Goal: Navigation & Orientation: Find specific page/section

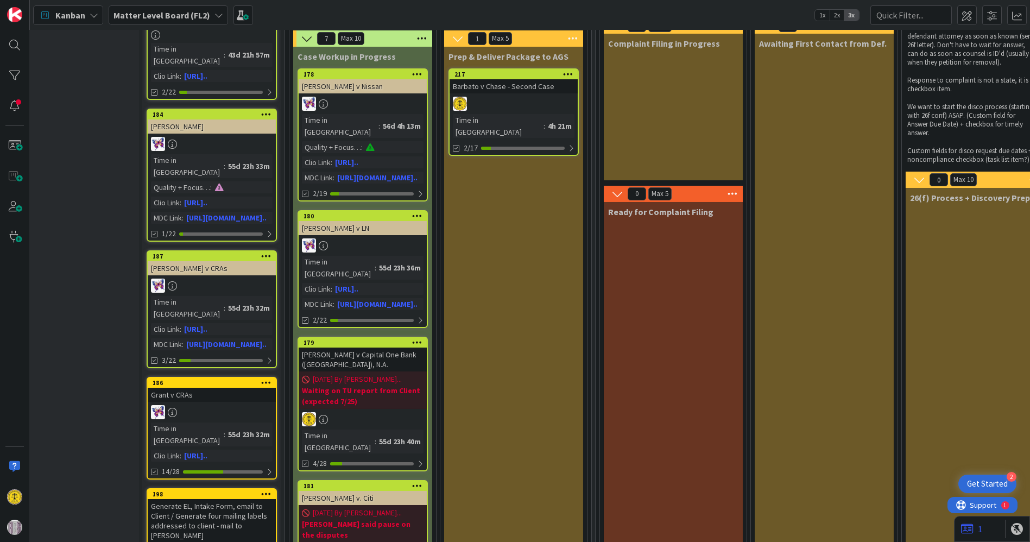
scroll to position [60, 34]
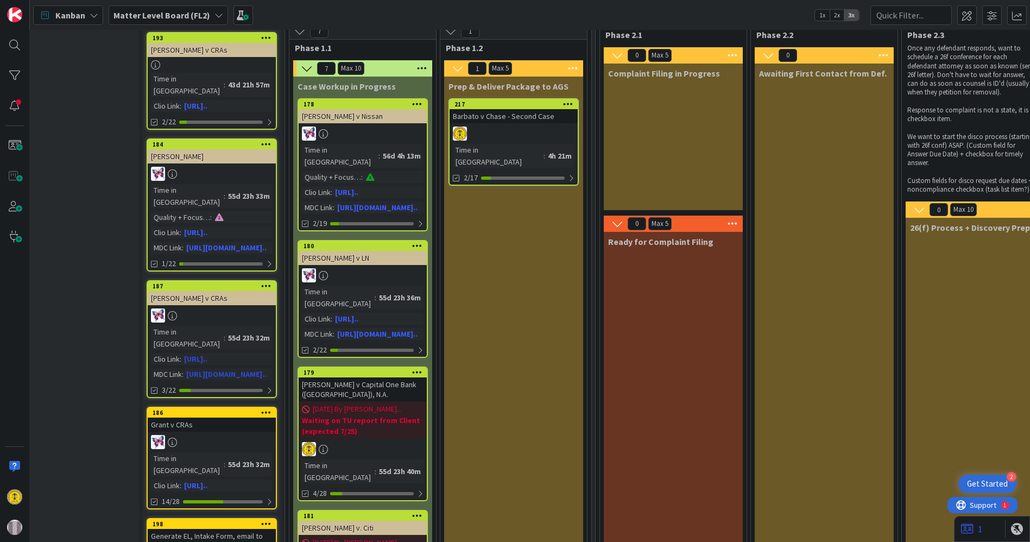
click at [206, 281] on link "187 [PERSON_NAME] v CRAs Time in Column : 55d 23h 32m Clio Link : [URL].. MDC L…" at bounding box center [212, 339] width 130 height 118
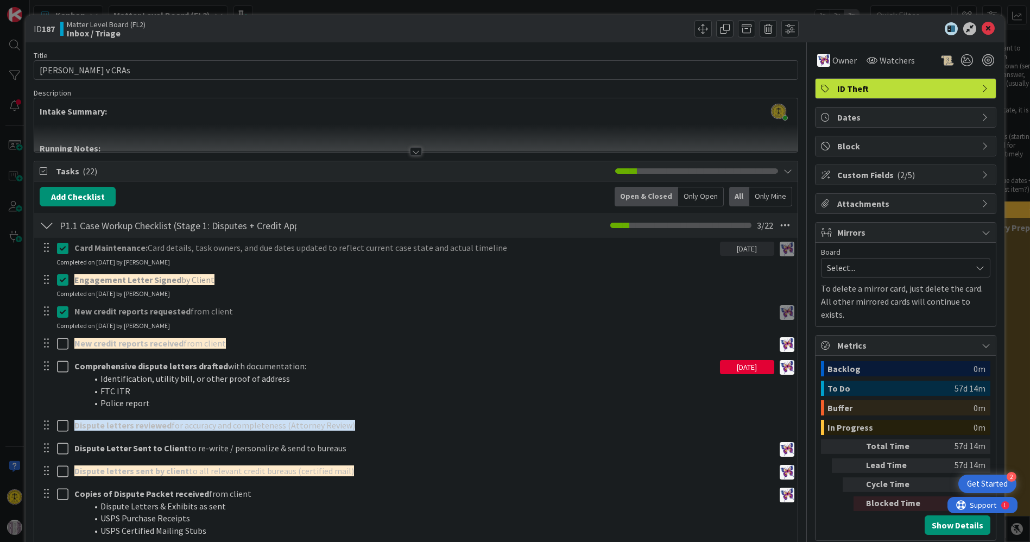
click at [415, 148] on div at bounding box center [416, 151] width 12 height 9
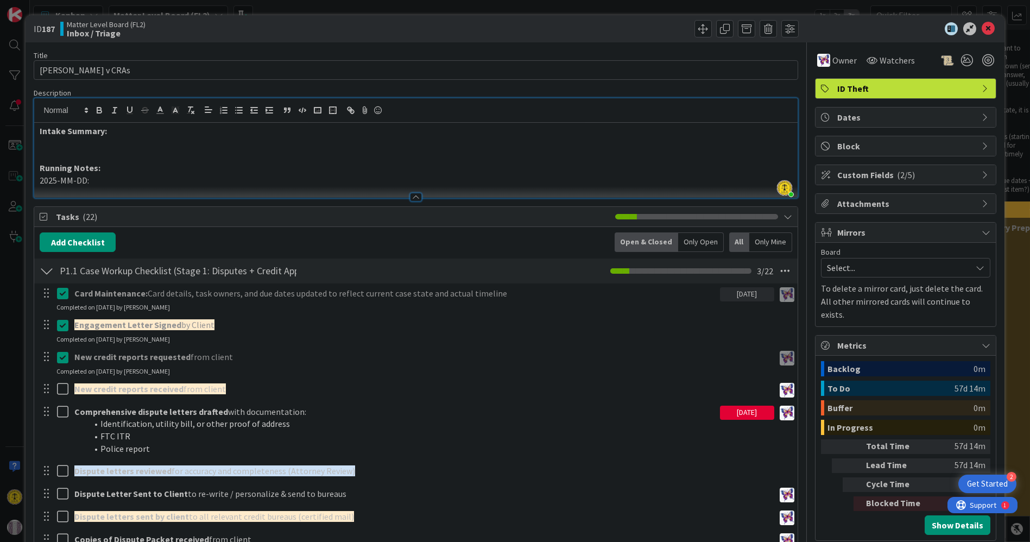
click at [413, 193] on div at bounding box center [416, 197] width 12 height 9
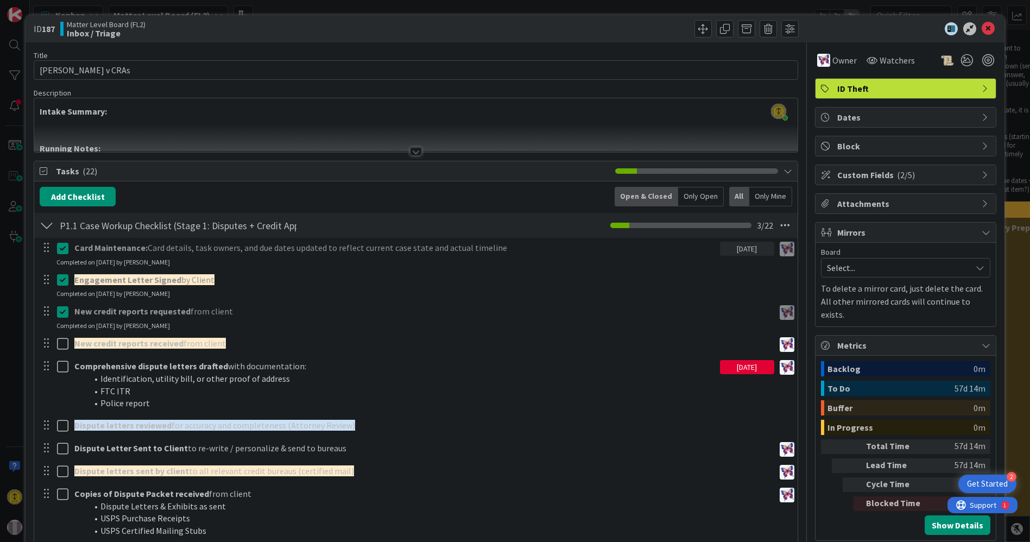
click at [981, 171] on icon at bounding box center [985, 174] width 9 height 9
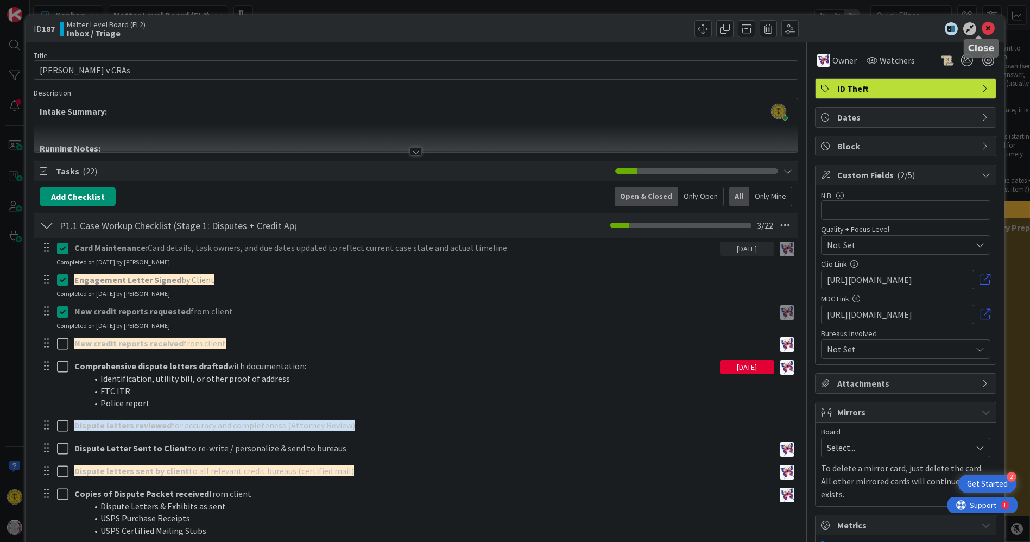
click at [981, 27] on icon at bounding box center [987, 28] width 13 height 13
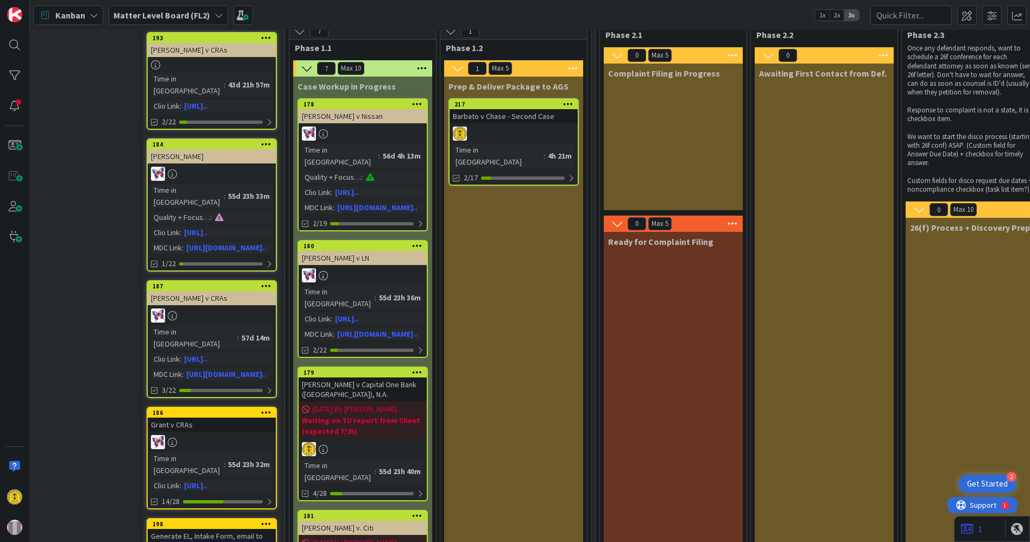
click at [494, 117] on div "Barbato v Chase - Second Case" at bounding box center [513, 116] width 128 height 14
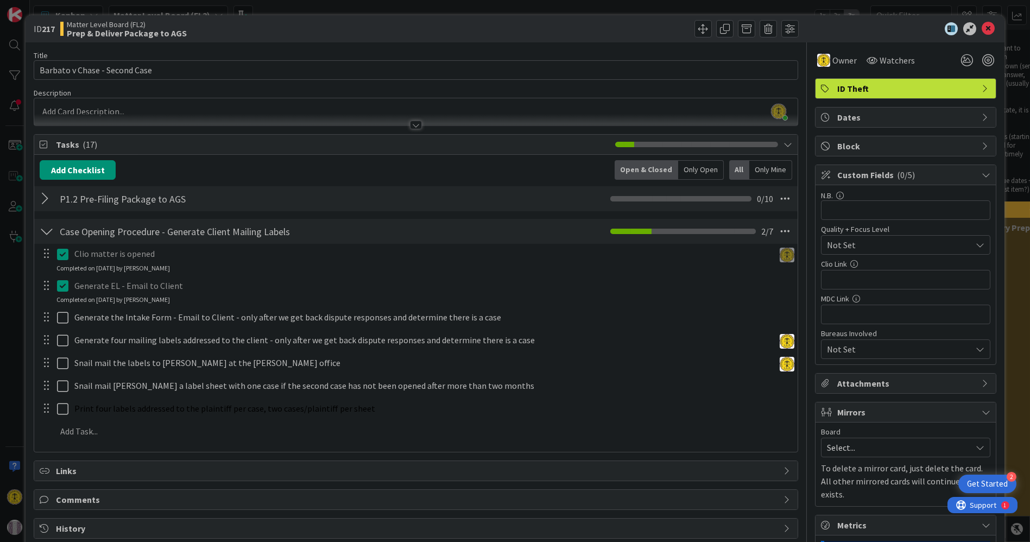
click at [981, 173] on icon at bounding box center [985, 174] width 9 height 9
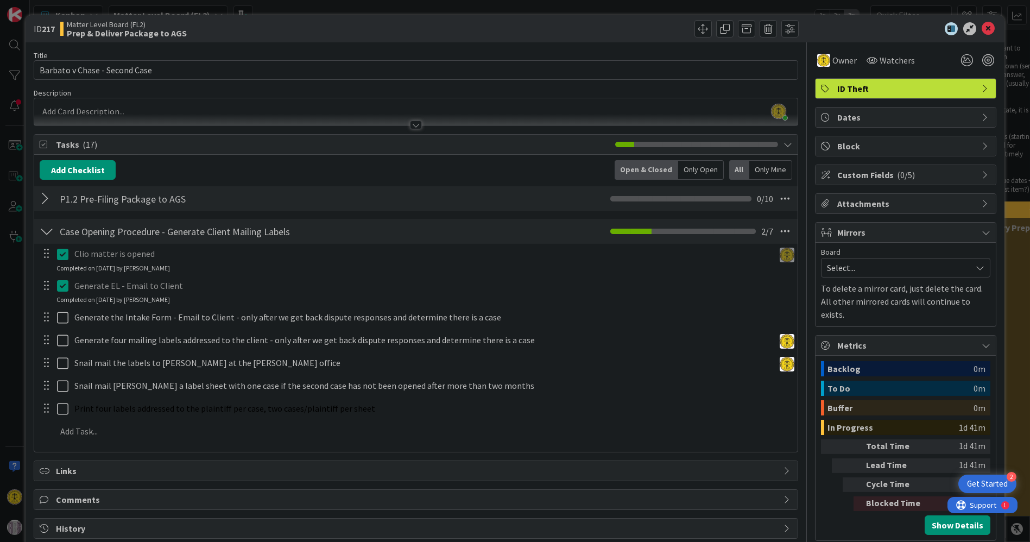
click at [981, 171] on icon at bounding box center [985, 174] width 9 height 9
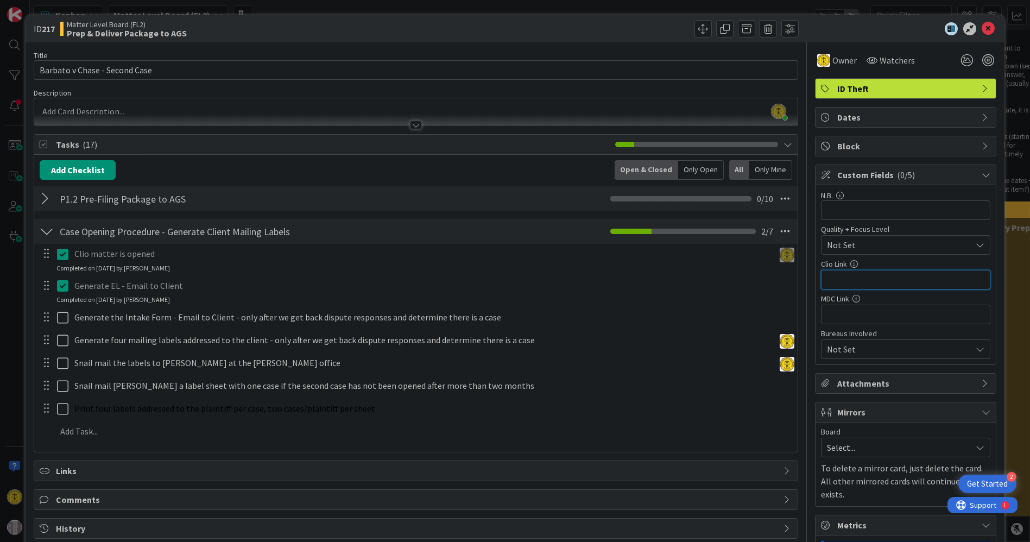
click at [845, 278] on input "text" at bounding box center [905, 280] width 169 height 20
paste input "[URL][DOMAIN_NAME]"
type input "[URL][DOMAIN_NAME]"
click at [836, 312] on input "text" at bounding box center [905, 315] width 169 height 20
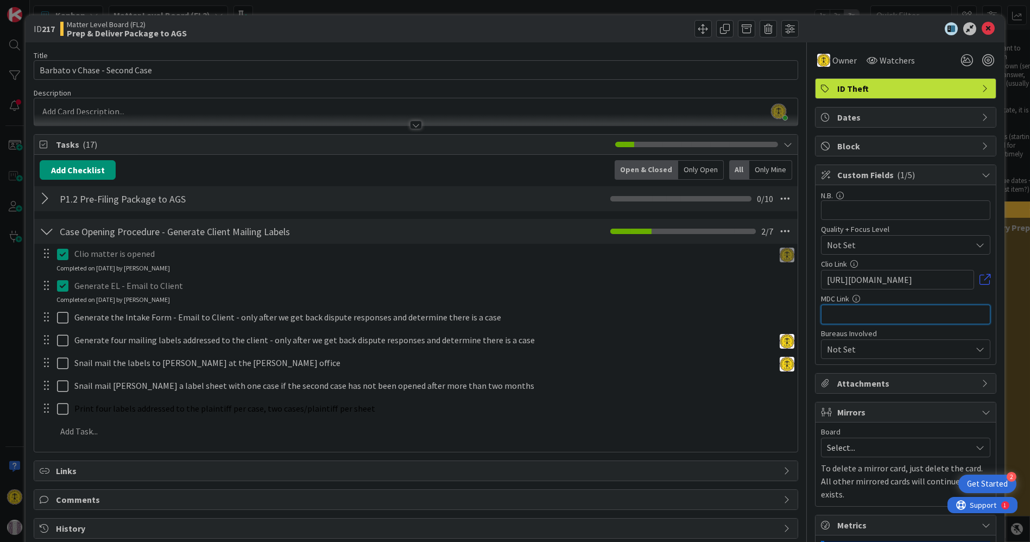
scroll to position [0, 0]
paste input "[URL][DOMAIN_NAME]"
type input "[URL][DOMAIN_NAME]"
click at [981, 22] on icon at bounding box center [987, 28] width 13 height 13
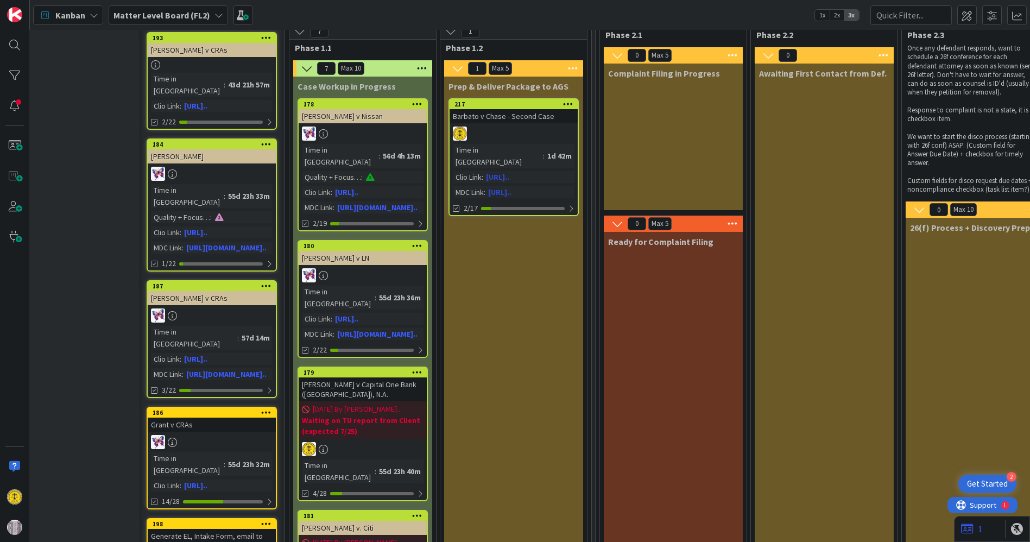
click at [509, 172] on link "[URL].." at bounding box center [497, 177] width 23 height 10
click at [511, 187] on link "[URL].." at bounding box center [499, 192] width 23 height 10
click at [504, 125] on link "217 Barbato v Chase - Second Case Time in Column : 1d 42m Clio Link : [URL].. M…" at bounding box center [513, 157] width 130 height 118
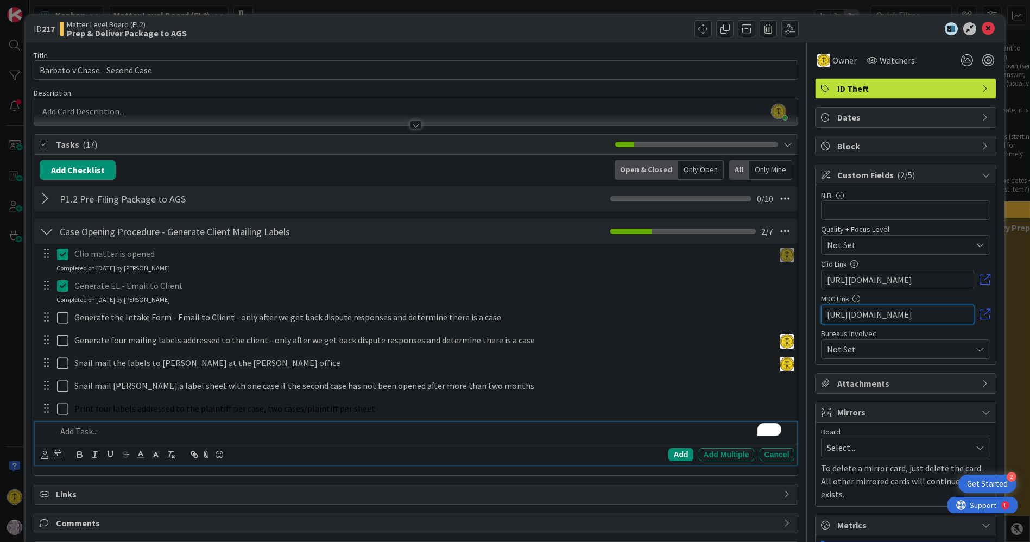
click at [928, 311] on input "[URL][DOMAIN_NAME]" at bounding box center [897, 315] width 153 height 20
paste input "[URL][DOMAIN_NAME]"
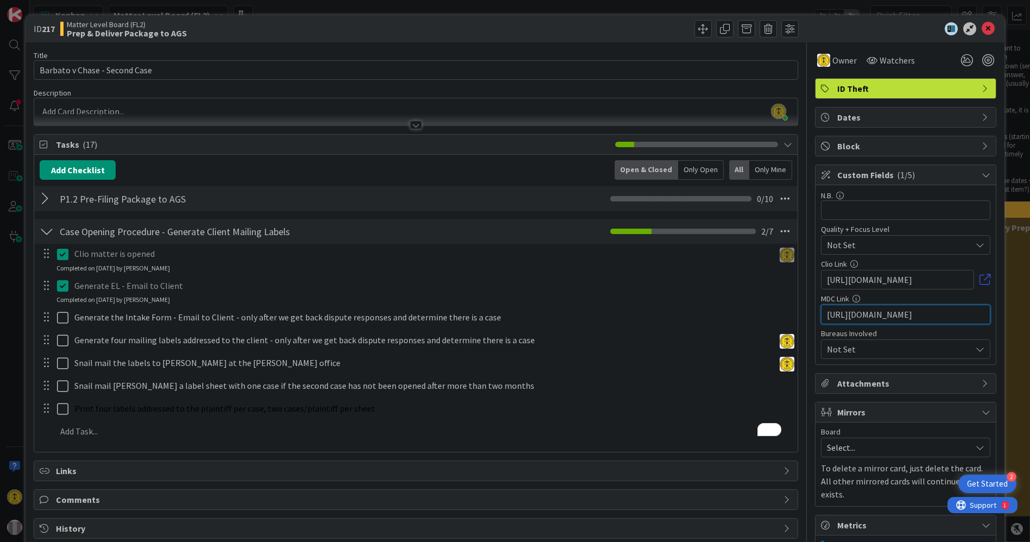
scroll to position [0, 263]
type input "[URL][DOMAIN_NAME]"
click at [981, 26] on icon at bounding box center [987, 28] width 13 height 13
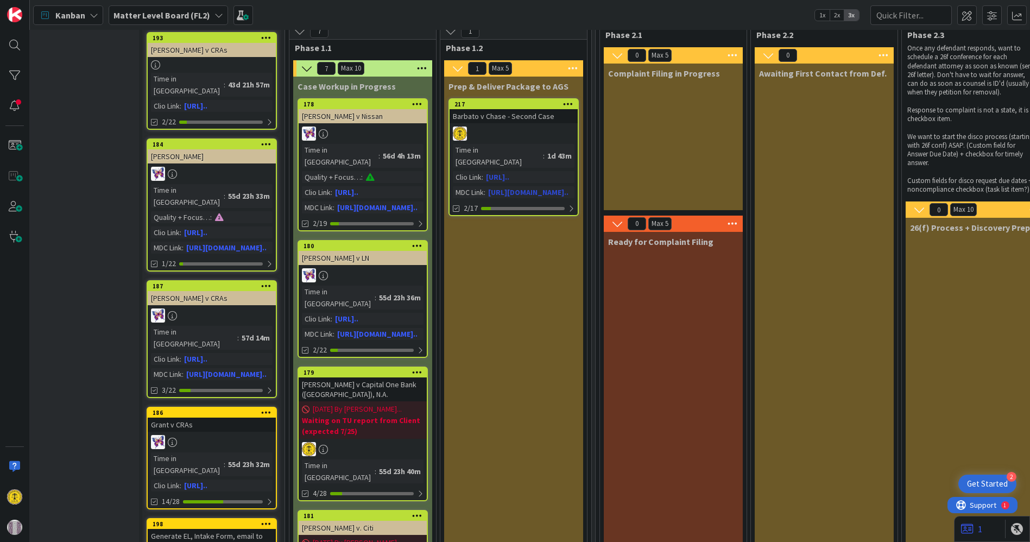
click at [508, 187] on link "[URL][DOMAIN_NAME].." at bounding box center [528, 192] width 80 height 10
click at [368, 403] on span "[DATE] By [PERSON_NAME]..." at bounding box center [357, 408] width 89 height 11
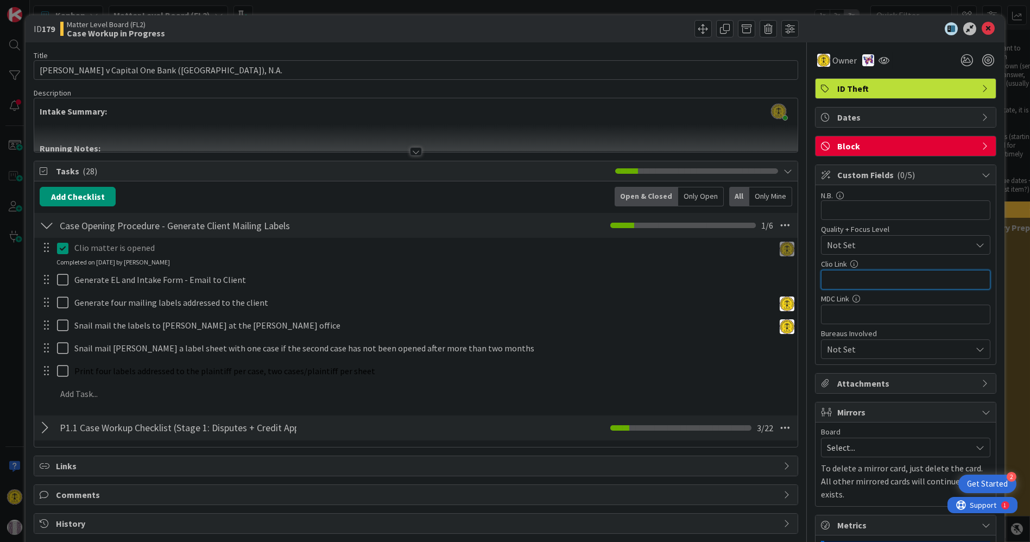
click at [848, 277] on input "text" at bounding box center [905, 280] width 169 height 20
paste input "[URL][DOMAIN_NAME]"
type input "[URL][DOMAIN_NAME]"
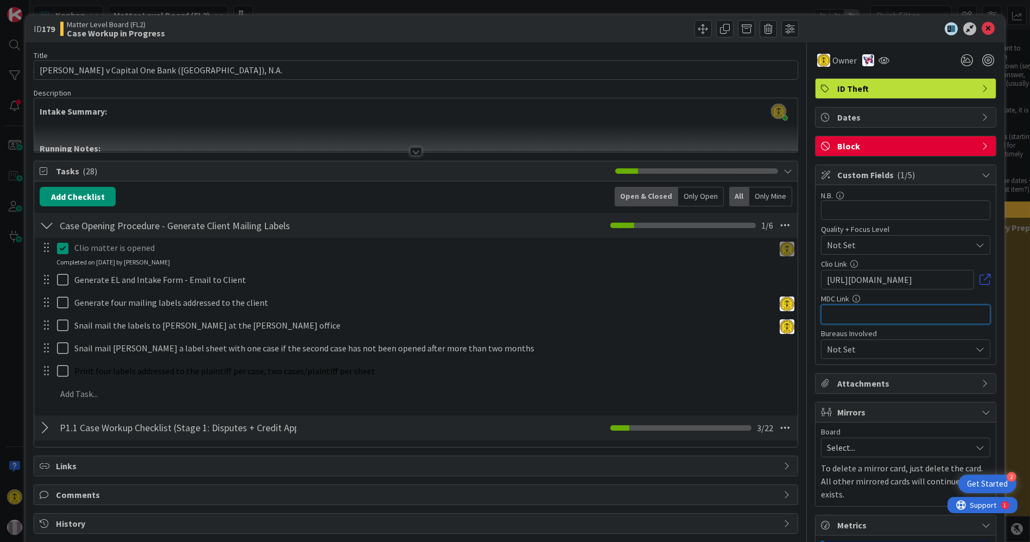
click at [828, 310] on input "text" at bounding box center [905, 315] width 169 height 20
paste input "[URL][DOMAIN_NAME]"
type input "[URL][DOMAIN_NAME]"
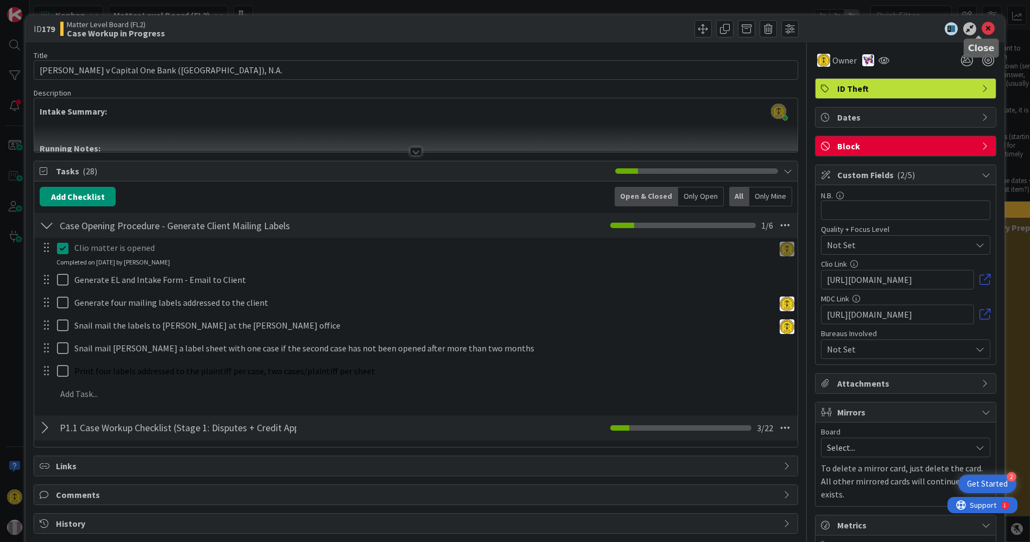
click at [983, 27] on icon at bounding box center [987, 28] width 13 height 13
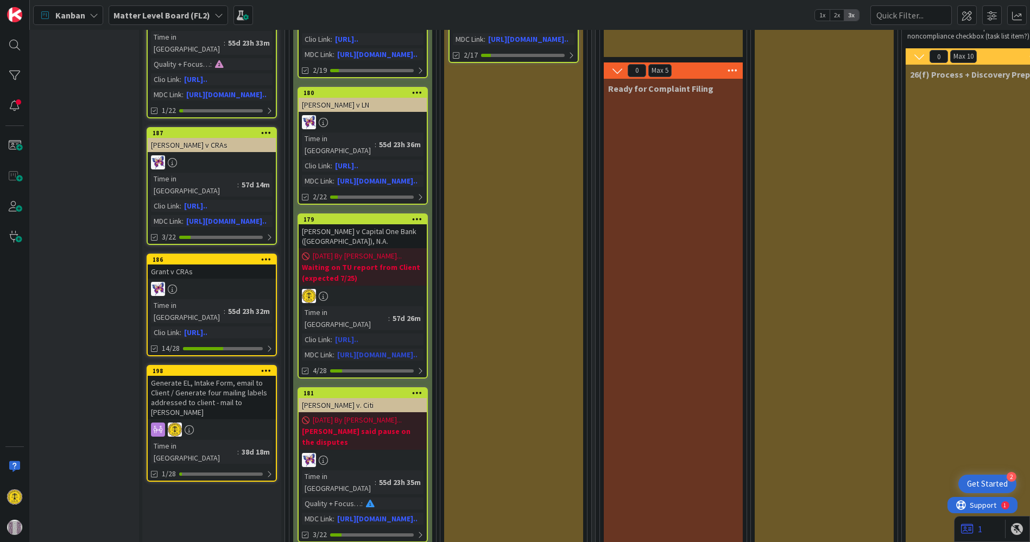
scroll to position [241, 34]
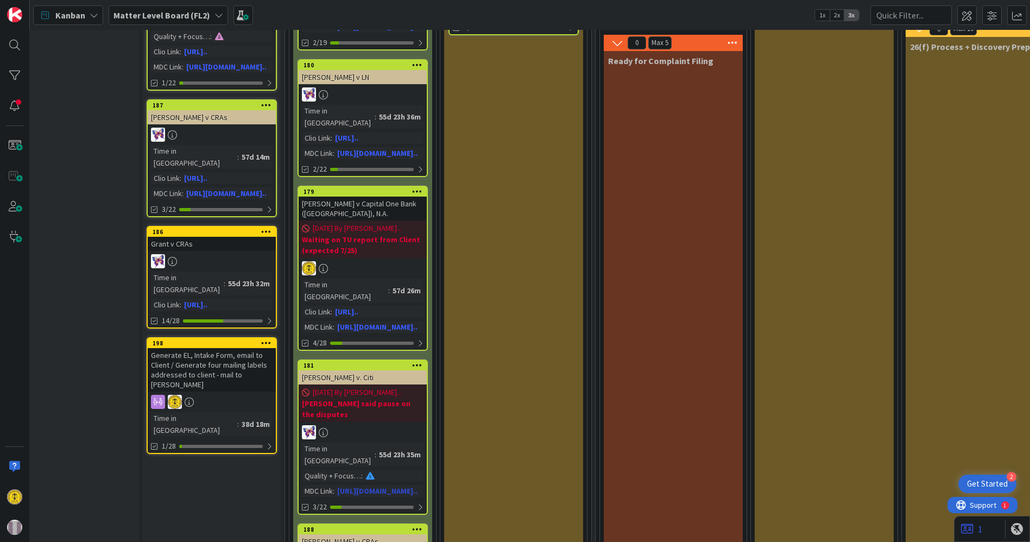
click at [363, 398] on b "[PERSON_NAME] said pause on the disputes" at bounding box center [363, 409] width 122 height 22
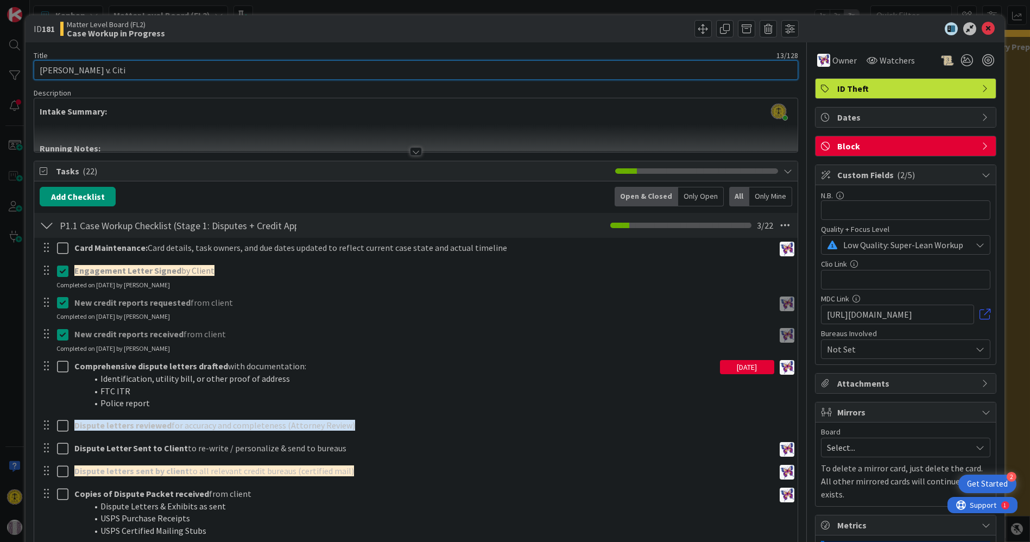
click at [99, 71] on input "[PERSON_NAME] v. Citi" at bounding box center [416, 70] width 764 height 20
type input "[PERSON_NAME] v. Citibank, N.A."
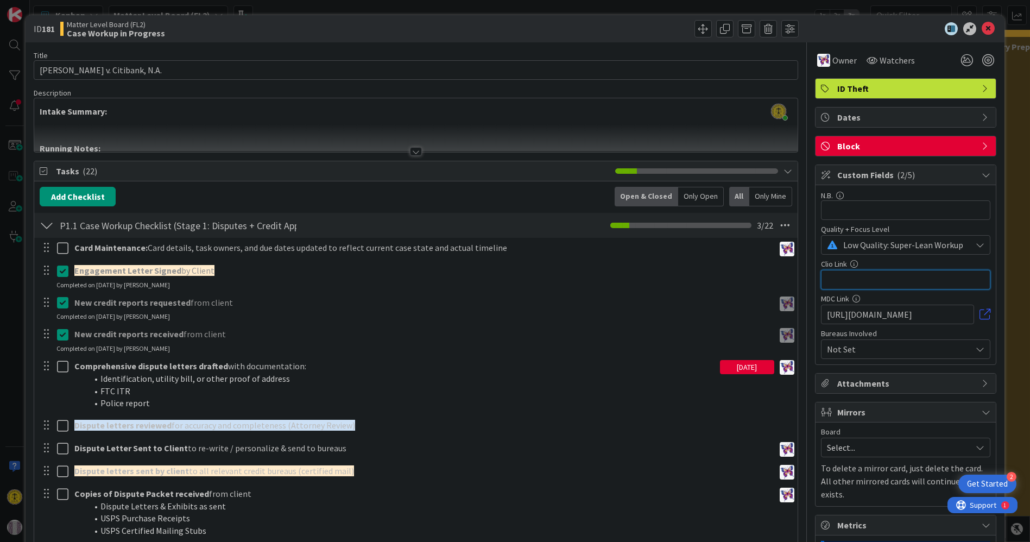
click at [831, 273] on input "text" at bounding box center [905, 280] width 169 height 20
paste input "[URL][DOMAIN_NAME]"
type input "[URL][DOMAIN_NAME]"
click at [981, 22] on icon at bounding box center [987, 28] width 13 height 13
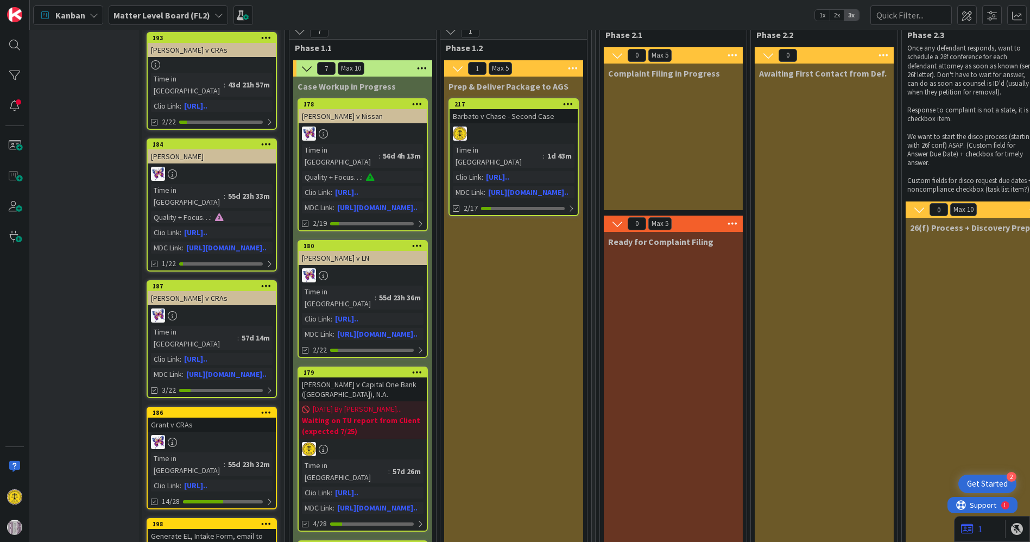
scroll to position [0, 34]
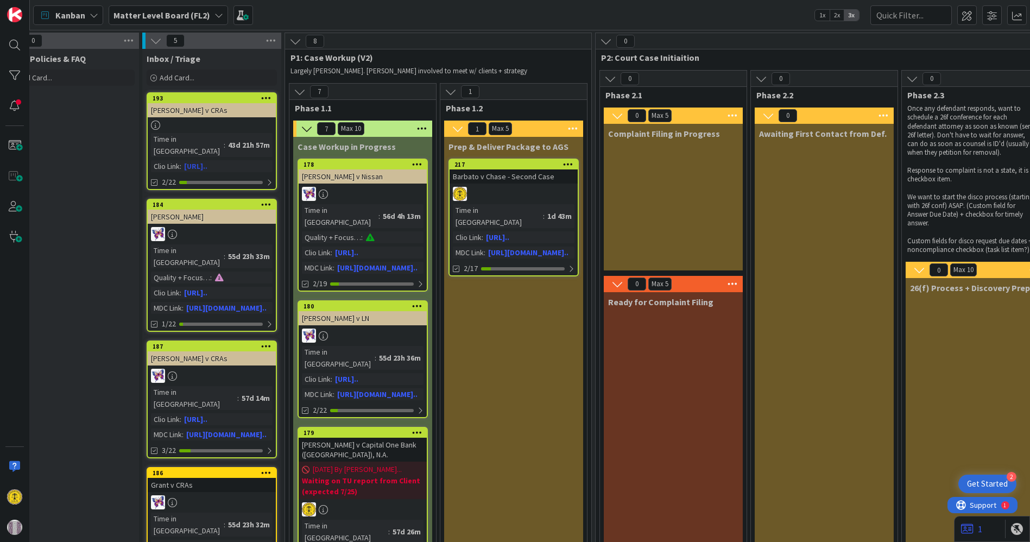
click at [216, 109] on div "[PERSON_NAME] v CRAs" at bounding box center [212, 110] width 128 height 14
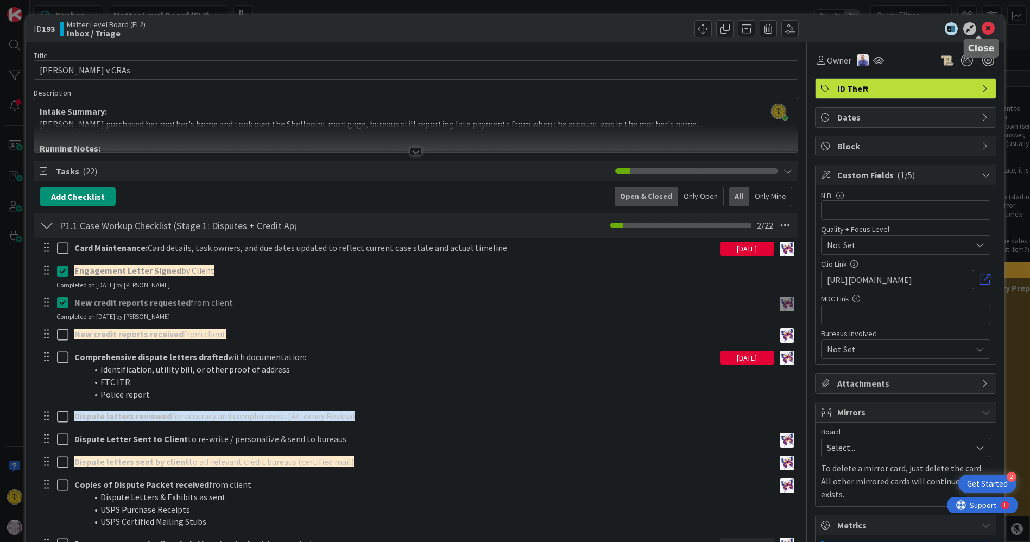
click at [981, 26] on icon at bounding box center [987, 28] width 13 height 13
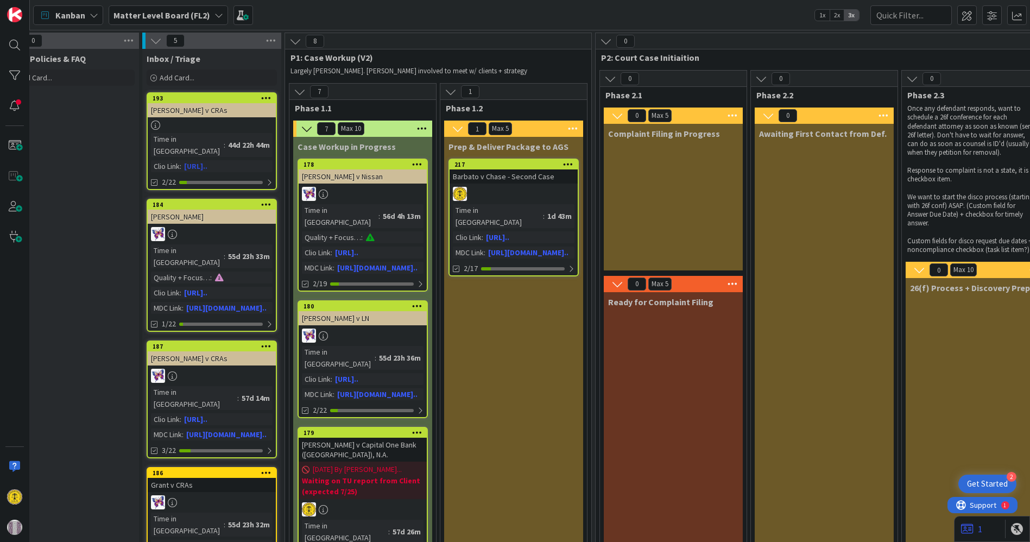
click at [211, 103] on div "[PERSON_NAME] v CRAs" at bounding box center [212, 110] width 128 height 14
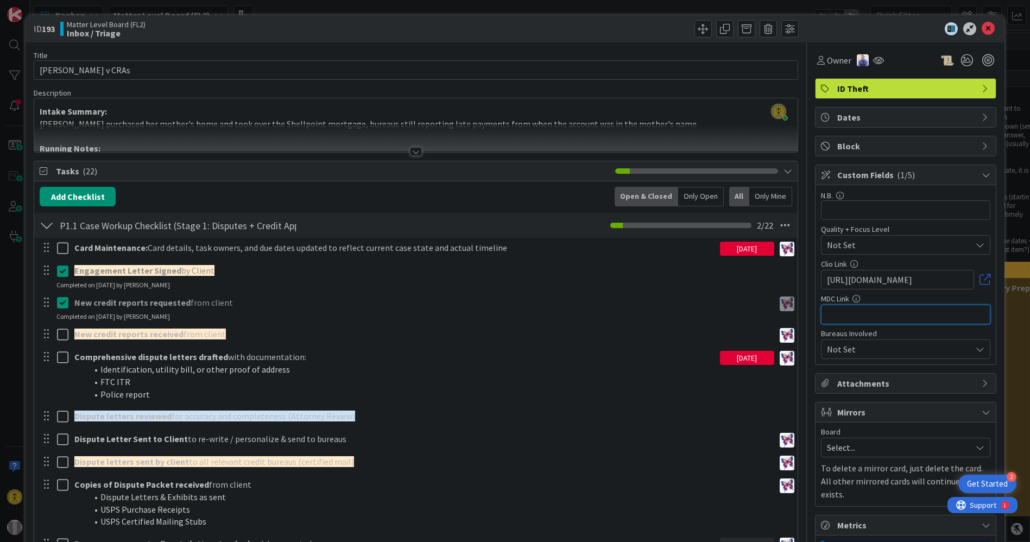
paste input "[URL][DOMAIN_NAME]"
type input "[URL][DOMAIN_NAME]"
click at [981, 27] on icon at bounding box center [987, 28] width 13 height 13
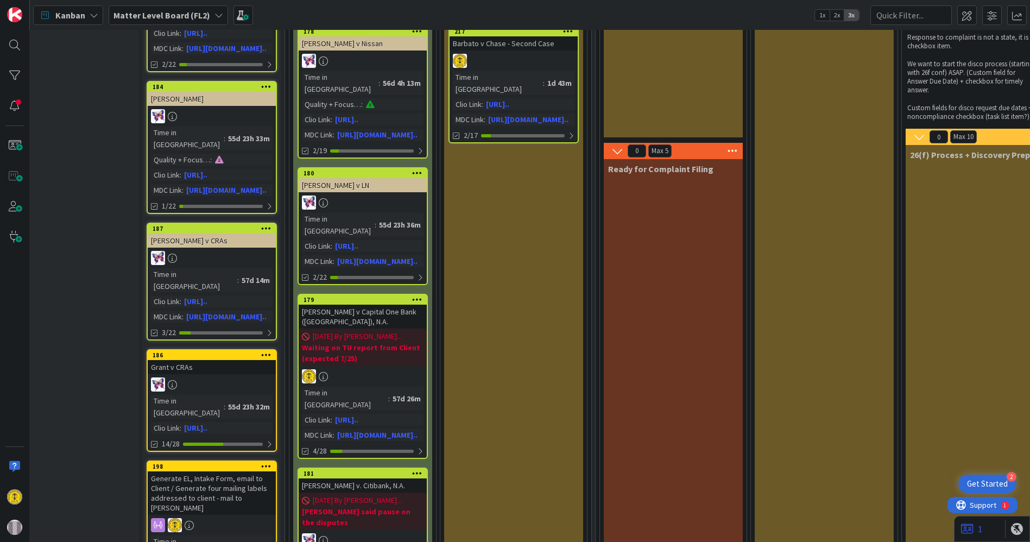
scroll to position [181, 34]
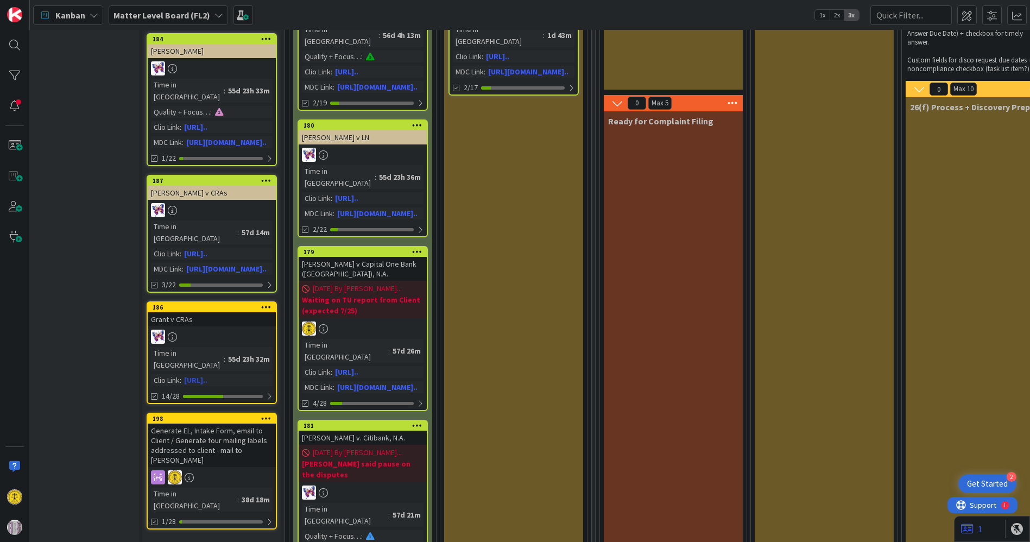
click at [198, 312] on div "Grant v CRAs" at bounding box center [212, 319] width 128 height 14
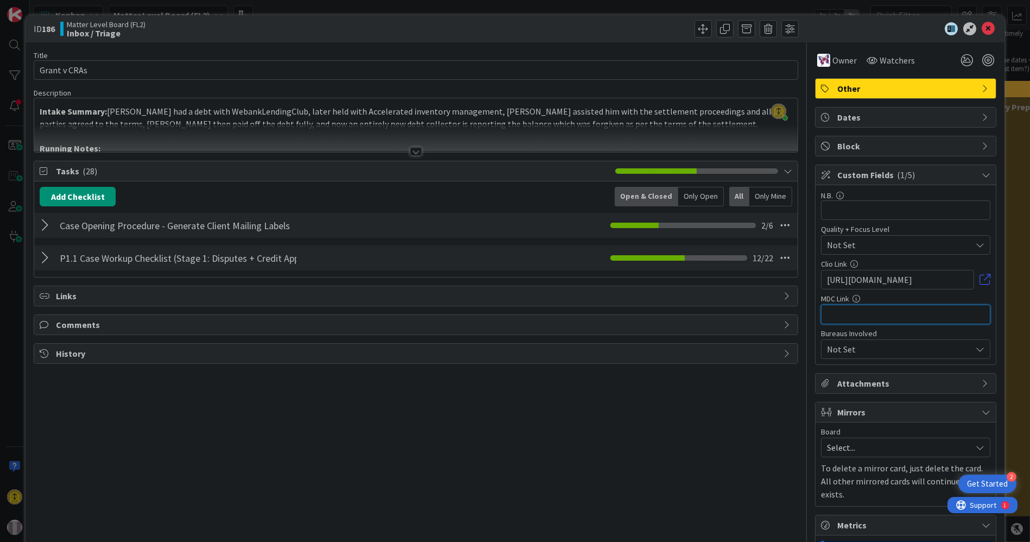
click at [837, 312] on input "text" at bounding box center [905, 315] width 169 height 20
paste input "[URL][DOMAIN_NAME]"
type input "[URL][DOMAIN_NAME]"
click at [983, 30] on icon at bounding box center [987, 28] width 13 height 13
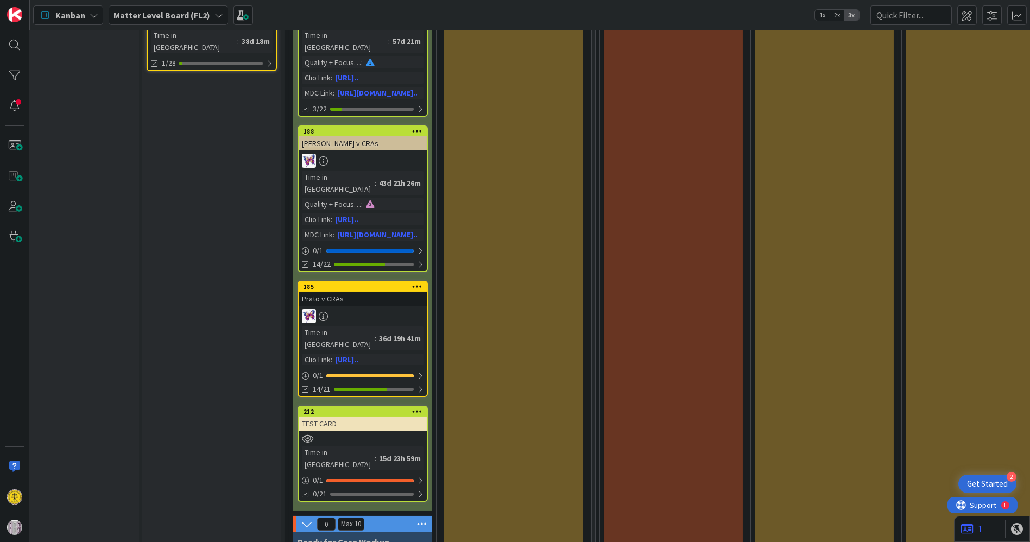
scroll to position [663, 34]
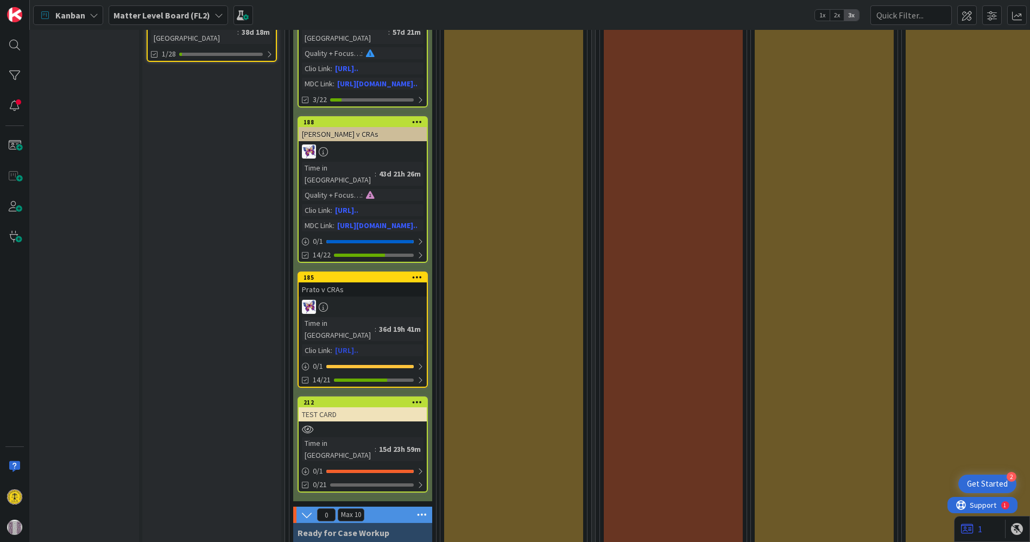
click at [362, 282] on div "Prato v CRAs" at bounding box center [363, 289] width 128 height 14
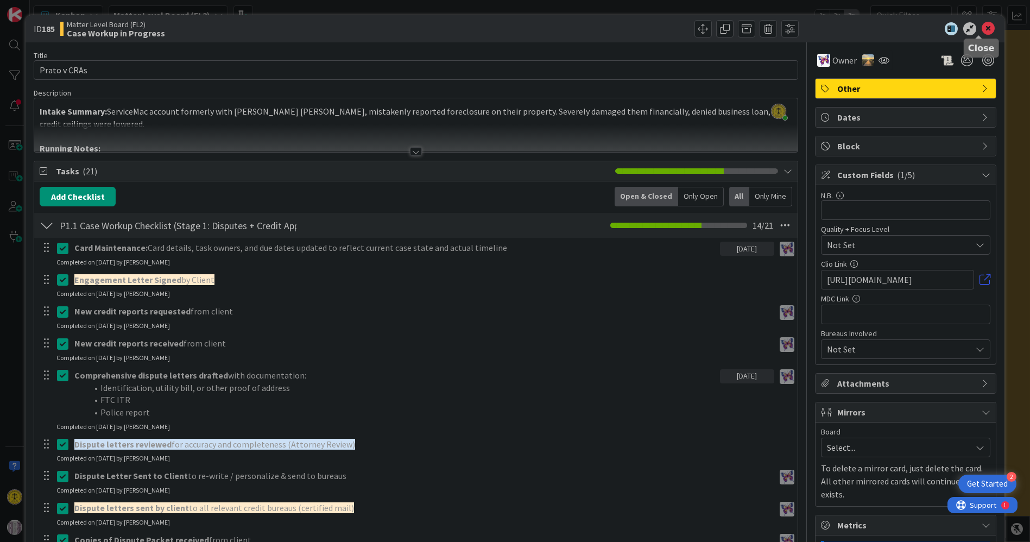
click at [981, 29] on icon at bounding box center [987, 28] width 13 height 13
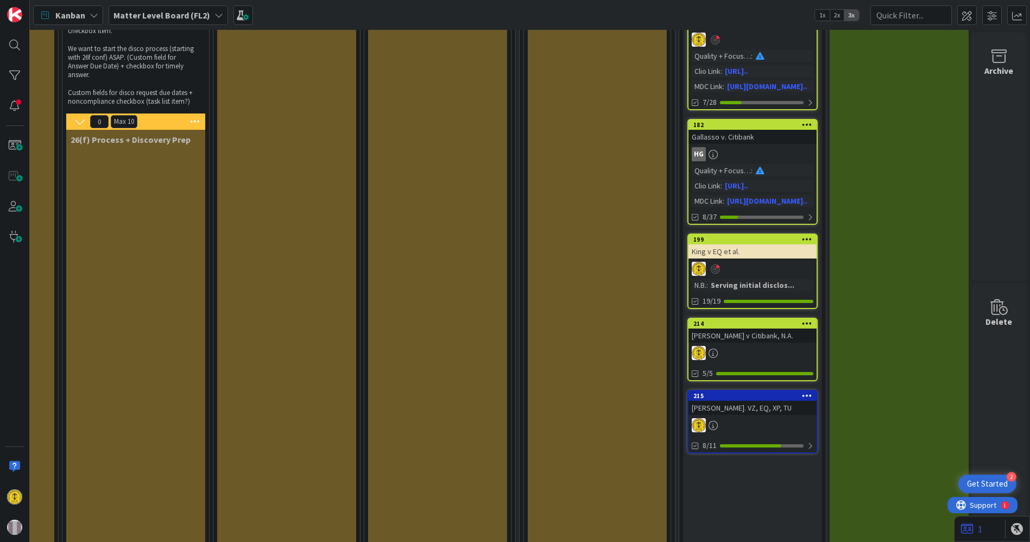
scroll to position [241, 878]
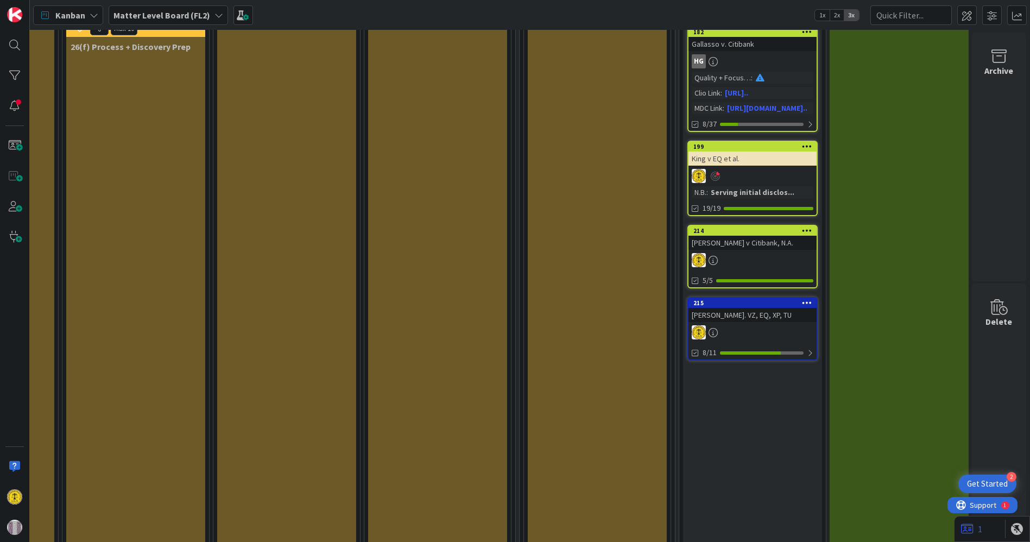
click at [746, 151] on div "King v EQ et al." at bounding box center [752, 158] width 128 height 14
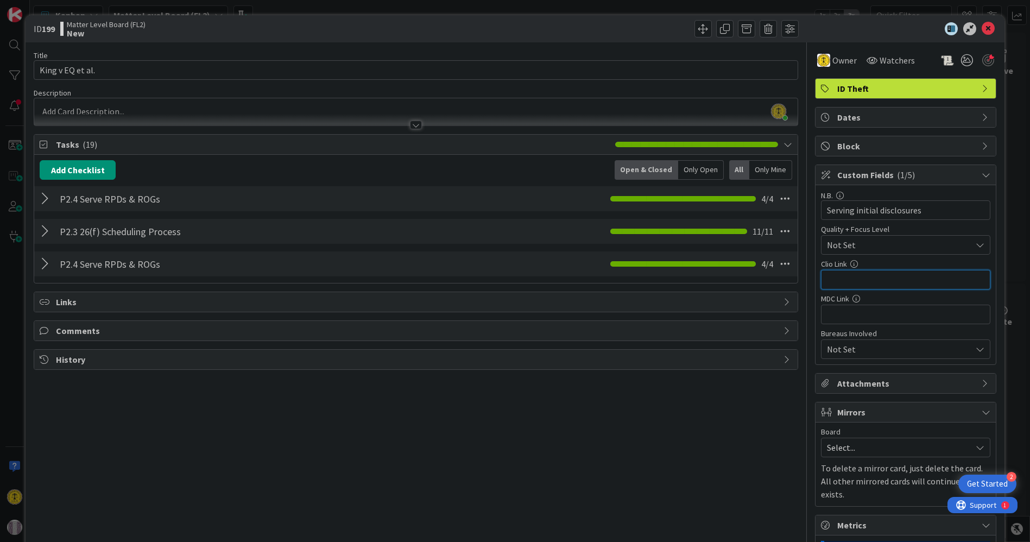
paste input "[URL][DOMAIN_NAME]"
type input "[URL][DOMAIN_NAME]"
click at [843, 317] on input "text" at bounding box center [905, 315] width 169 height 20
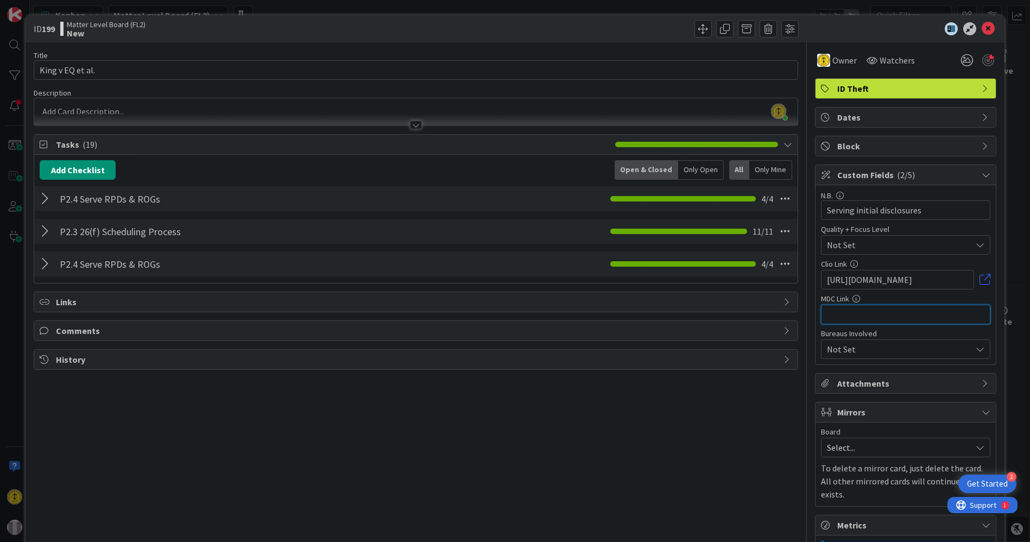
paste input "[URL][DOMAIN_NAME]"
type input "[URL][DOMAIN_NAME]"
click at [981, 27] on icon at bounding box center [987, 28] width 13 height 13
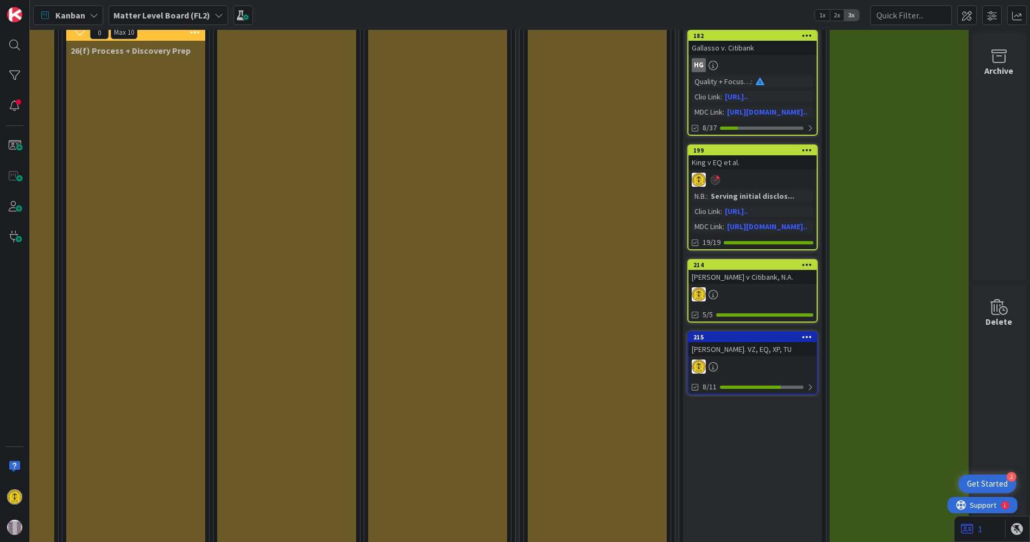
scroll to position [301, 878]
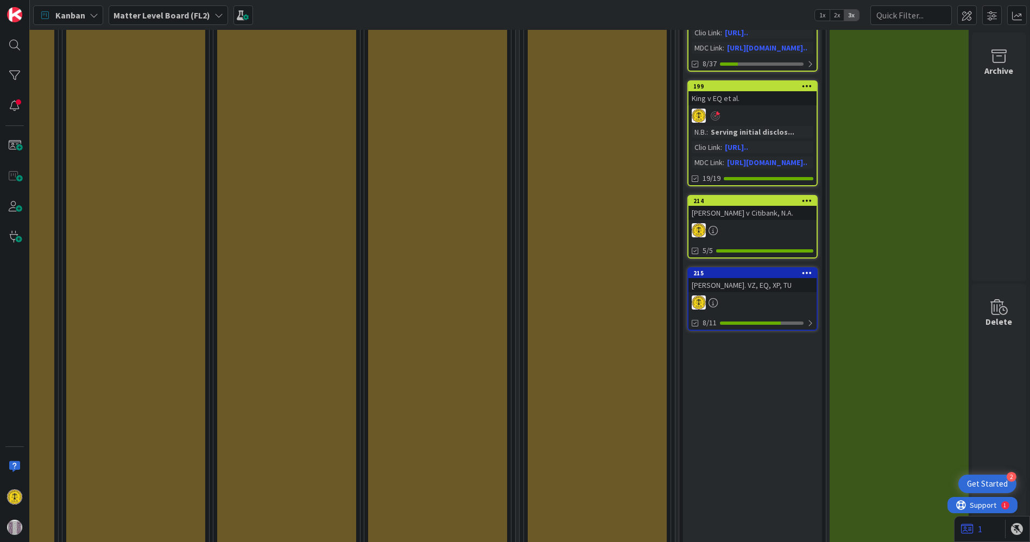
click at [750, 218] on link "214 [PERSON_NAME] v Citibank, N.A. 5/5" at bounding box center [752, 227] width 130 height 64
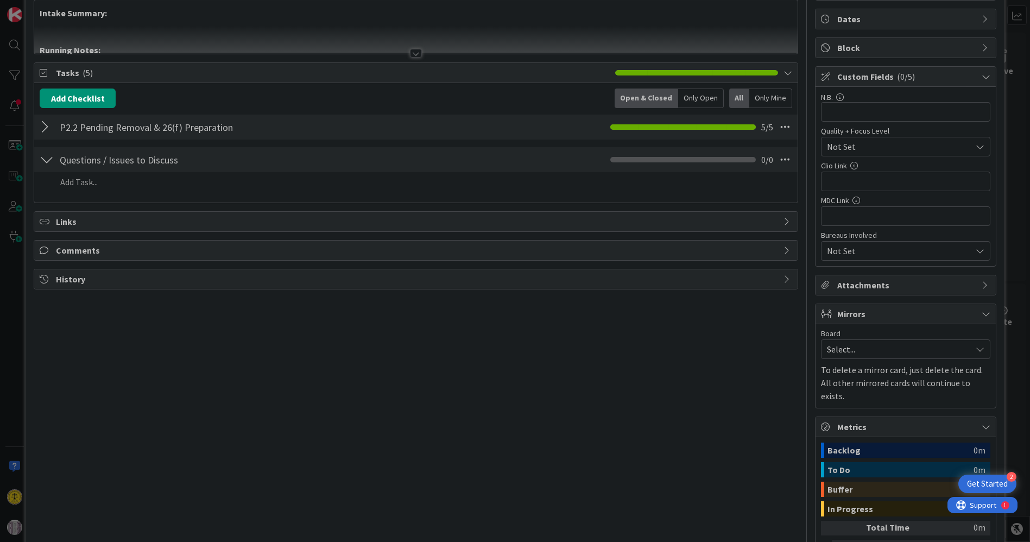
scroll to position [121, 0]
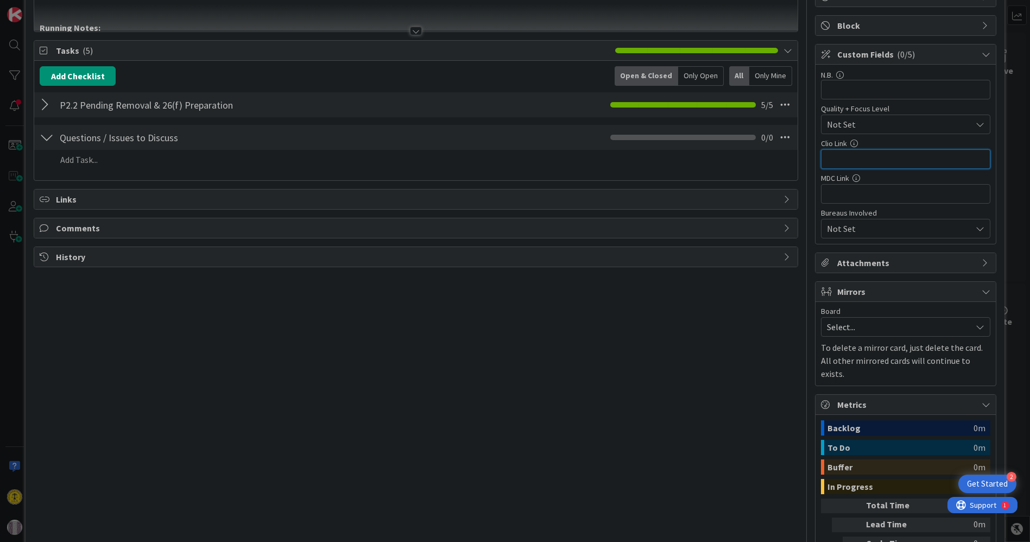
paste input "[URL][DOMAIN_NAME]"
type input "[URL][DOMAIN_NAME]"
click at [837, 188] on input "text" at bounding box center [905, 194] width 169 height 20
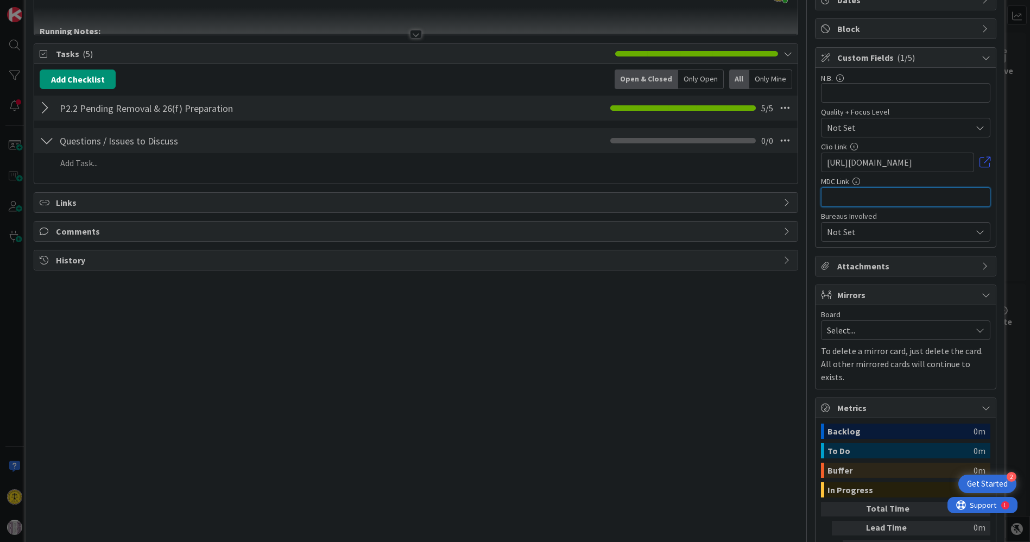
scroll to position [121, 0]
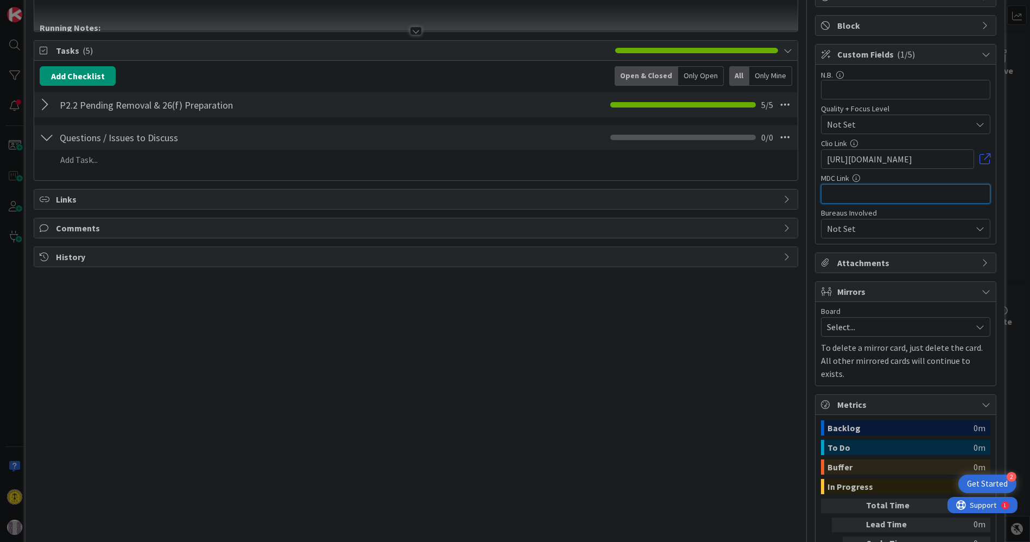
paste input "[URL][DOMAIN_NAME]"
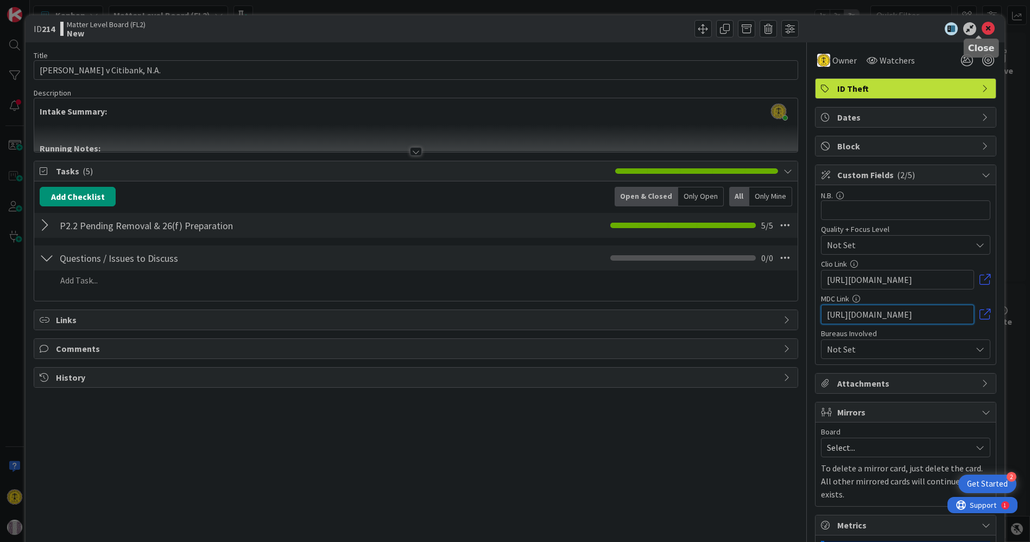
type input "[URL][DOMAIN_NAME]"
click at [981, 27] on icon at bounding box center [987, 28] width 13 height 13
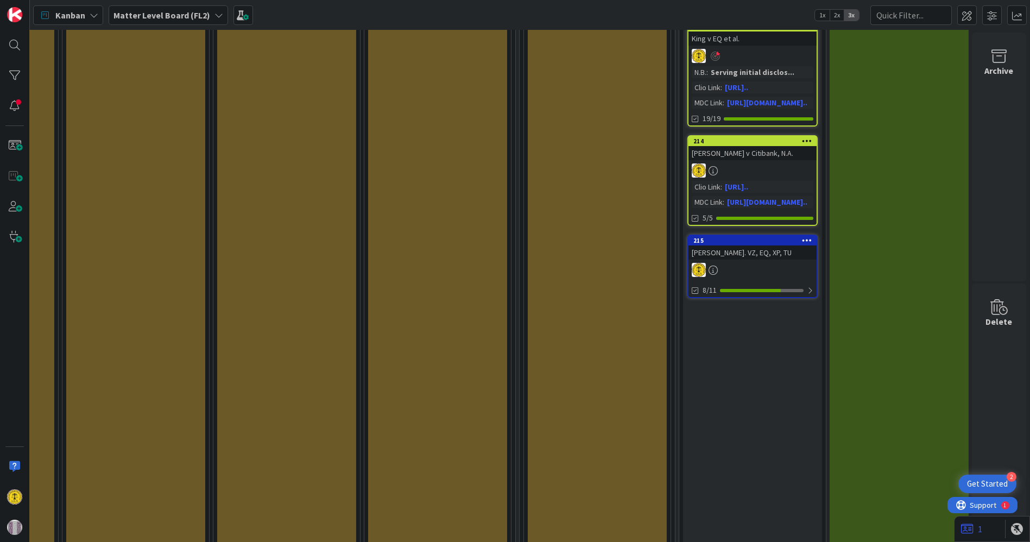
scroll to position [362, 878]
click at [744, 254] on div "[PERSON_NAME]. VZ, EQ, XP, TU" at bounding box center [752, 252] width 128 height 14
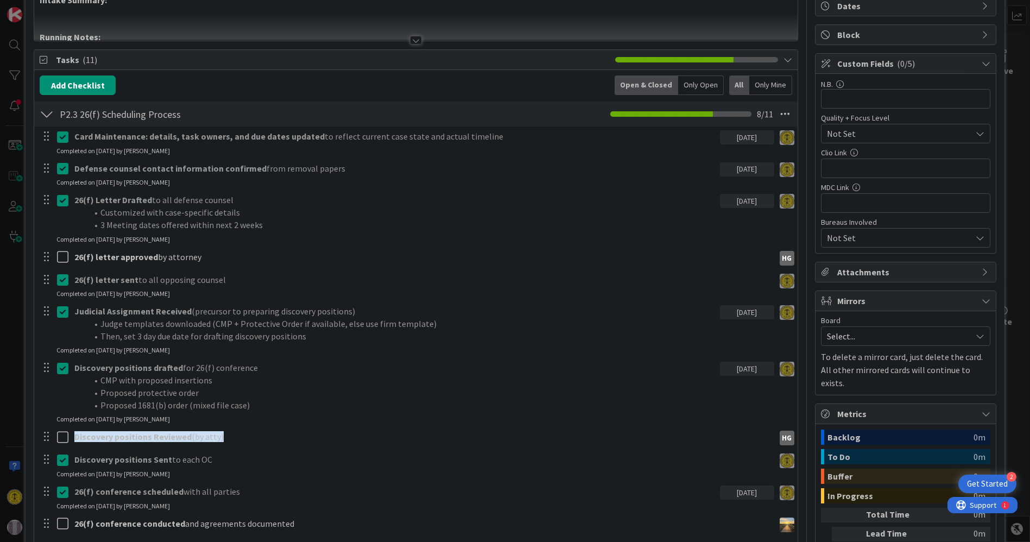
scroll to position [121, 0]
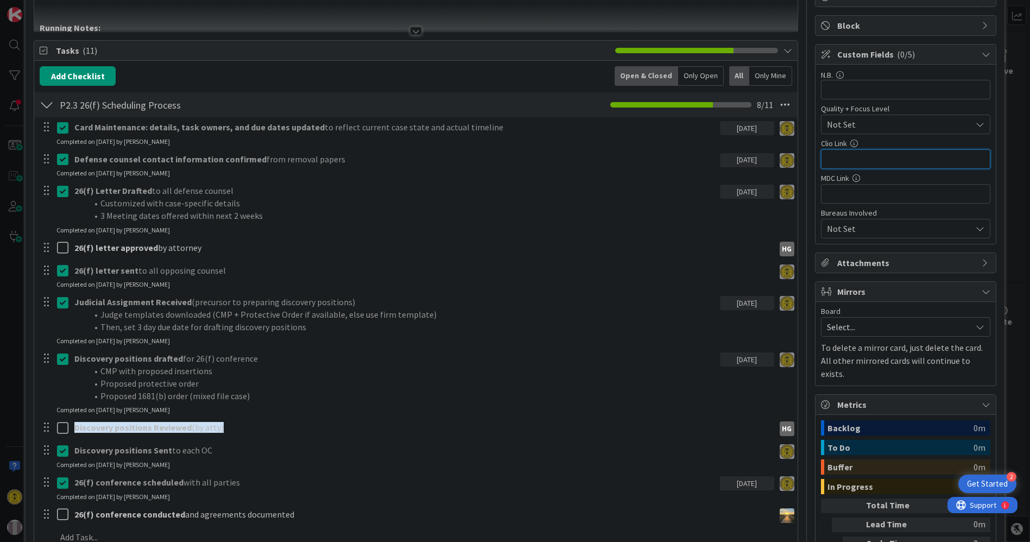
paste input "[URL][DOMAIN_NAME]"
type input "[URL][DOMAIN_NAME]"
click at [835, 196] on input "text" at bounding box center [905, 194] width 169 height 20
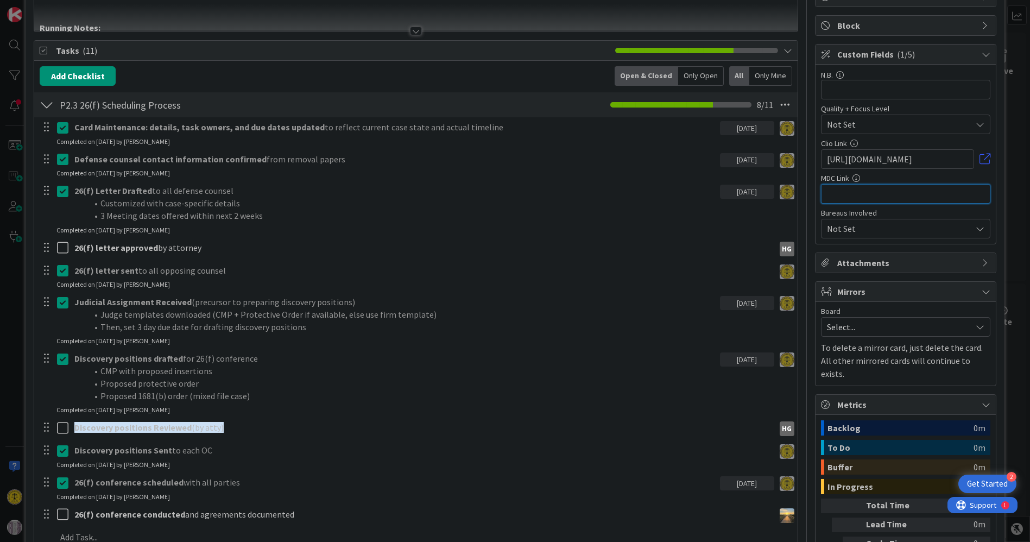
paste input "[URL][DOMAIN_NAME]"
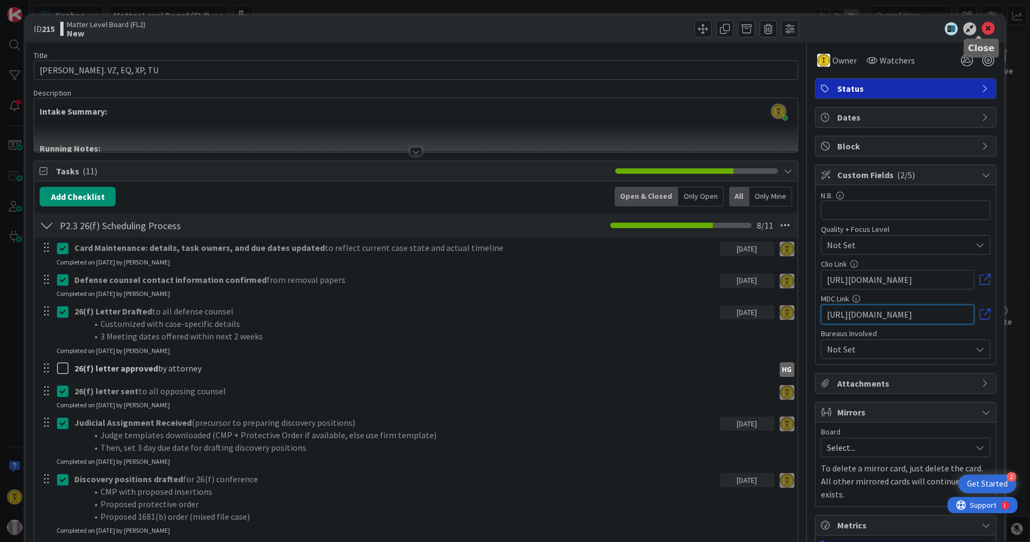
type input "[URL][DOMAIN_NAME]"
click at [981, 30] on icon at bounding box center [987, 28] width 13 height 13
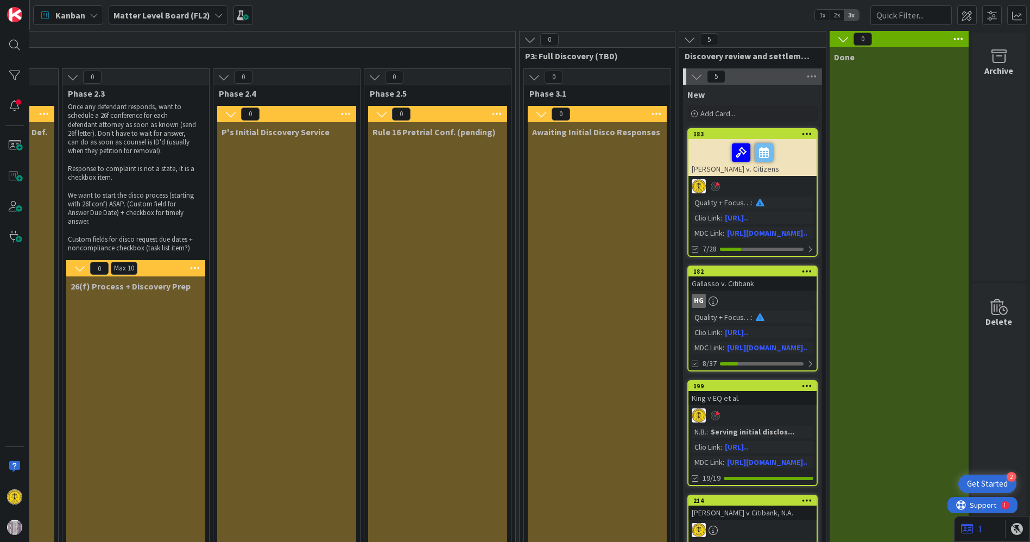
scroll to position [0, 878]
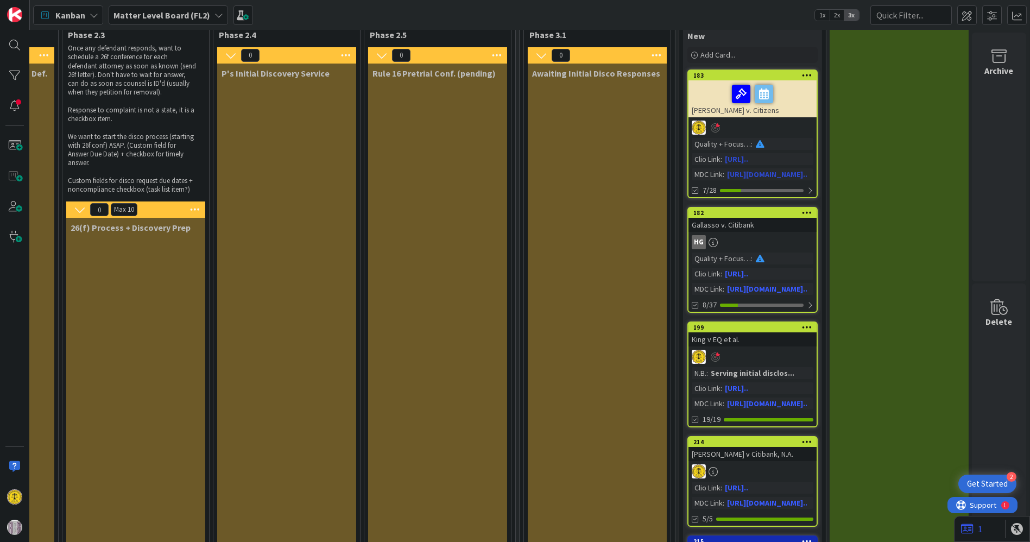
click at [738, 115] on div "[PERSON_NAME] v. Citizens" at bounding box center [752, 98] width 128 height 37
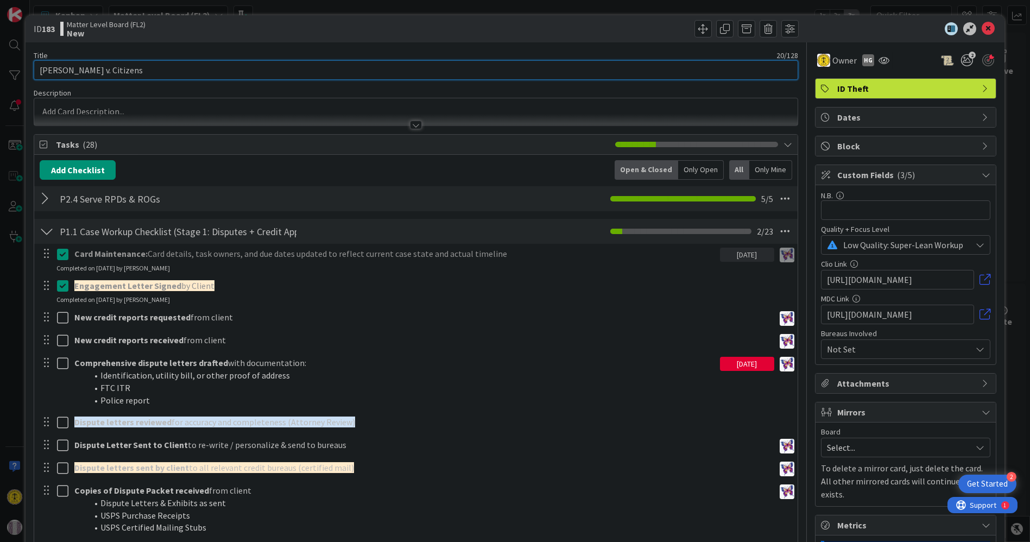
click at [150, 66] on input "[PERSON_NAME] v. Citizens" at bounding box center [416, 70] width 764 height 20
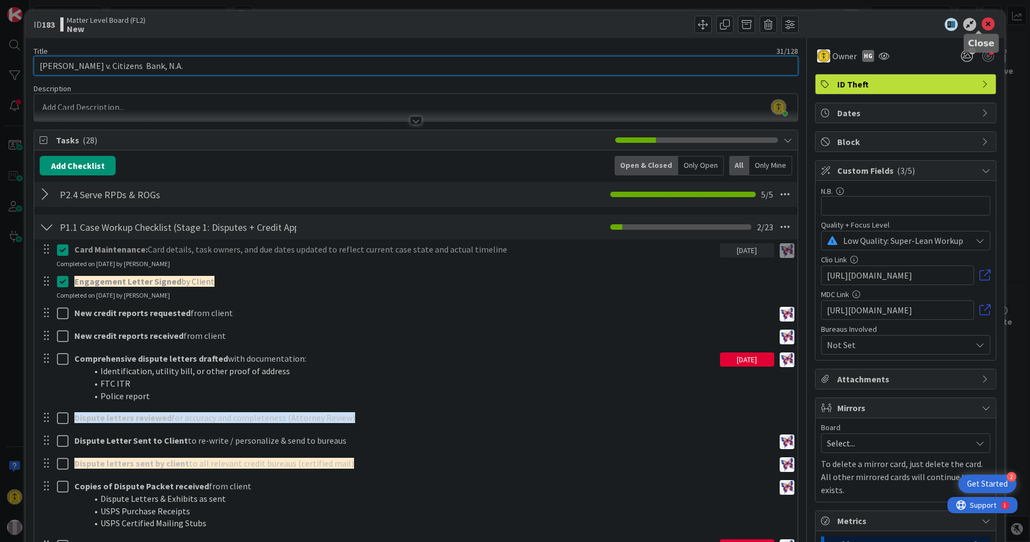
type input "[PERSON_NAME] v. Citizens Bank, N.A."
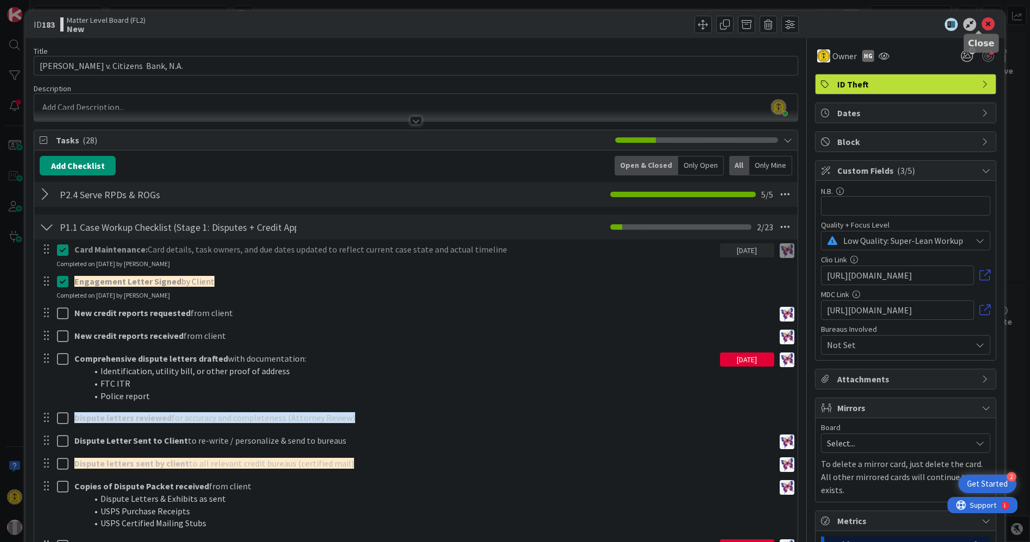
click at [980, 14] on div "ID 183 Matter Level Board (FL2) New" at bounding box center [515, 24] width 978 height 27
click at [982, 22] on icon at bounding box center [987, 24] width 13 height 13
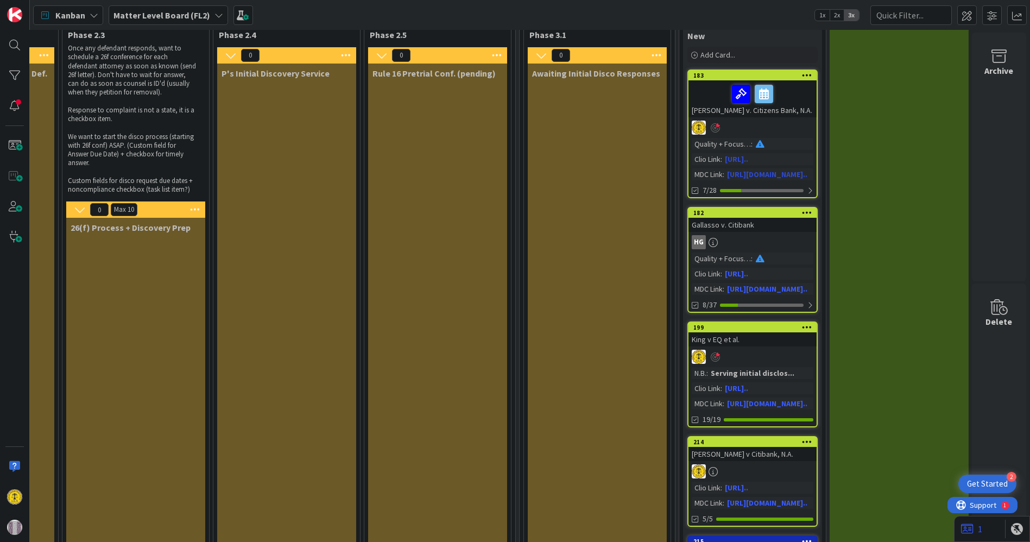
click at [751, 115] on div "[PERSON_NAME] v. Citizens Bank, N.A." at bounding box center [752, 98] width 128 height 37
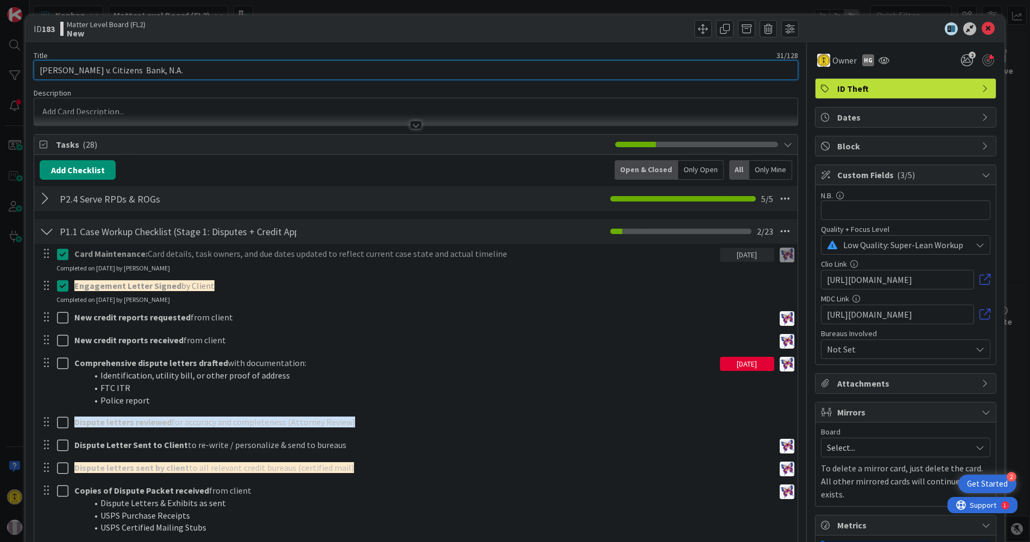
click at [155, 69] on input "[PERSON_NAME] v. Citizens Bank, N.A." at bounding box center [416, 70] width 764 height 20
type input "[PERSON_NAME] v. Citizens Bank,"
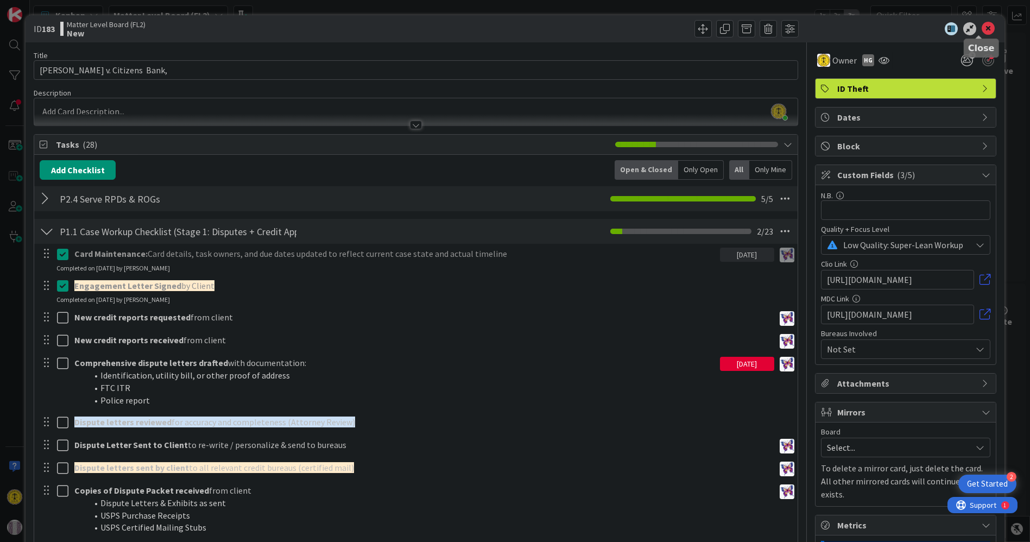
click at [982, 31] on icon at bounding box center [987, 28] width 13 height 13
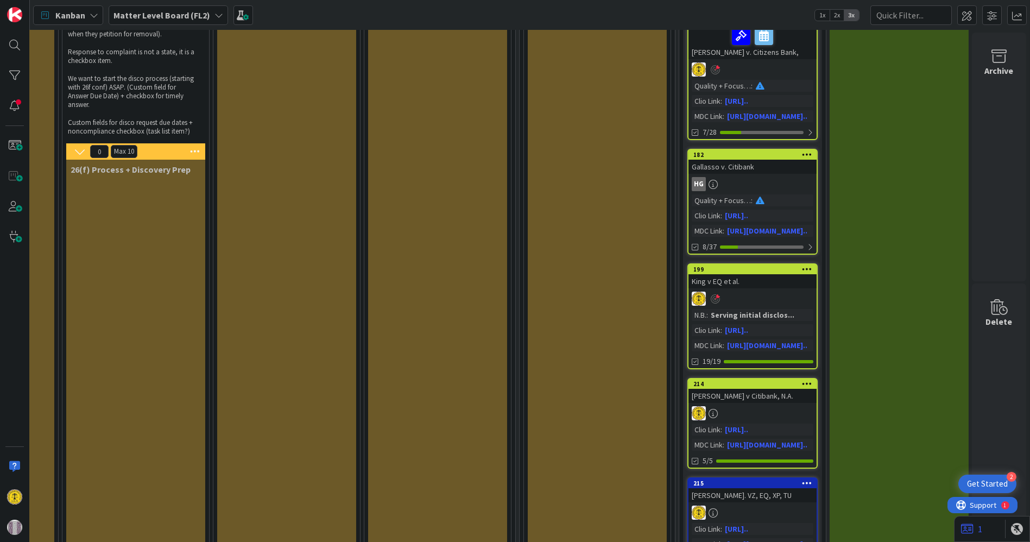
scroll to position [121, 878]
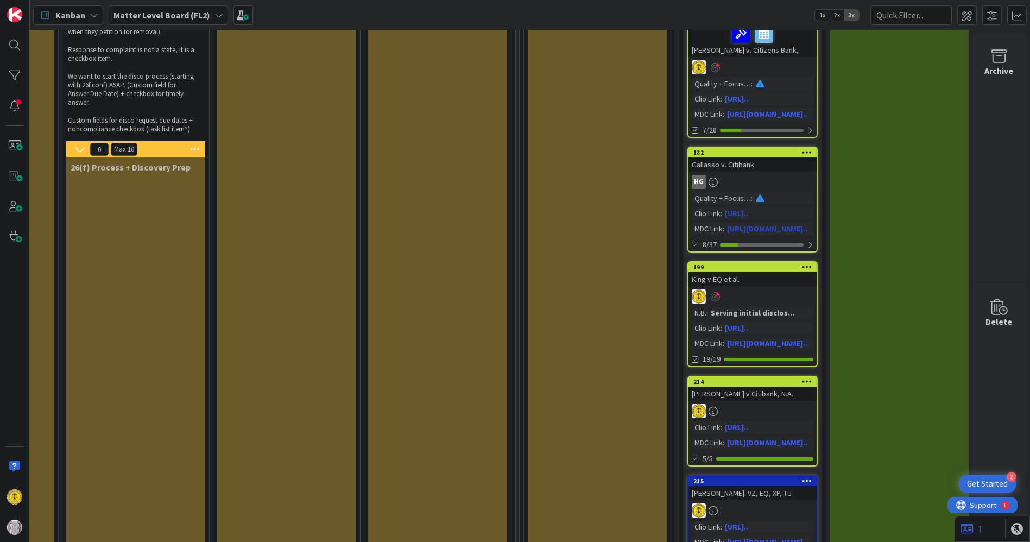
click at [743, 168] on div "Gallasso v. Citibank" at bounding box center [752, 164] width 128 height 14
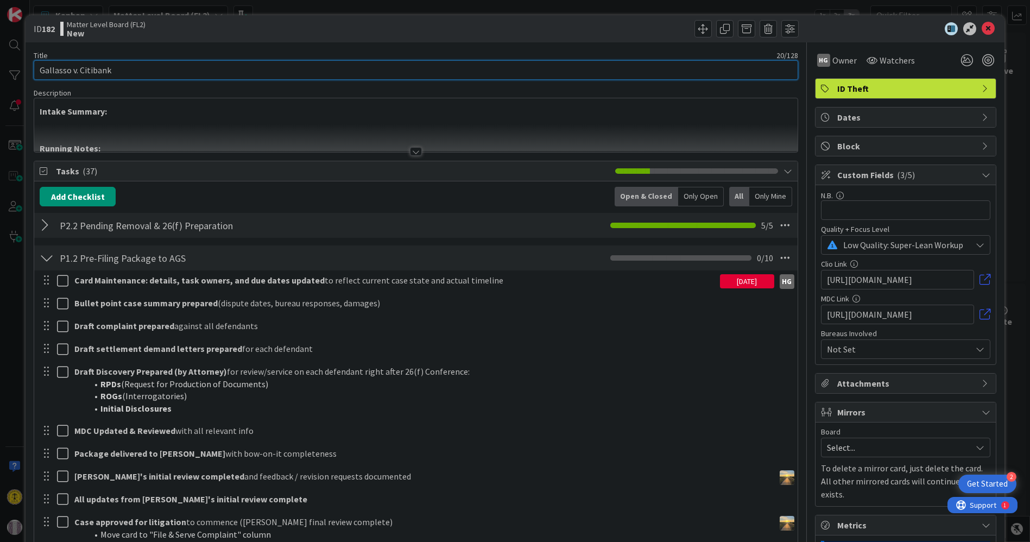
click at [119, 72] on input "Gallasso v. Citibank" at bounding box center [416, 70] width 764 height 20
type input "Gallasso v. Citibank, N.A."
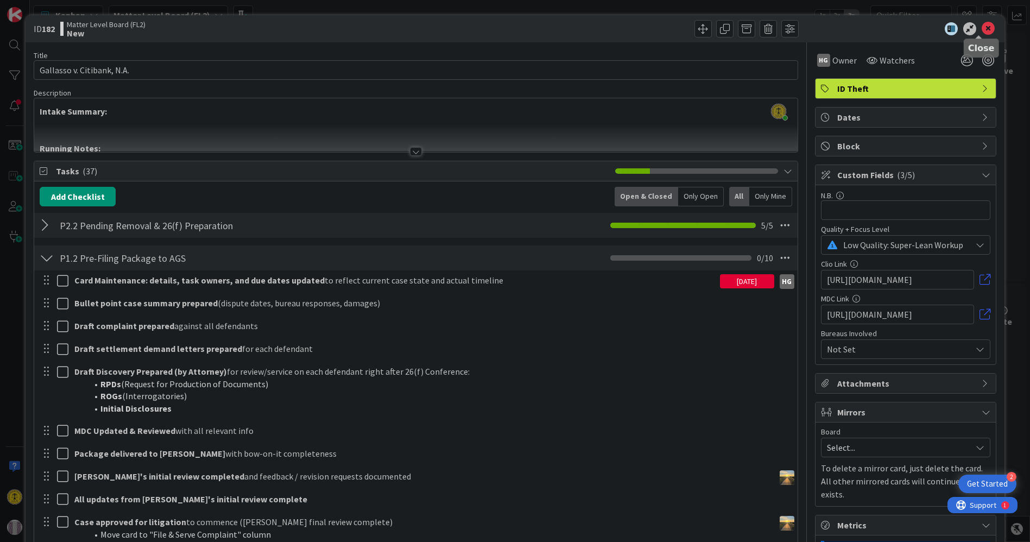
click at [981, 24] on icon at bounding box center [987, 28] width 13 height 13
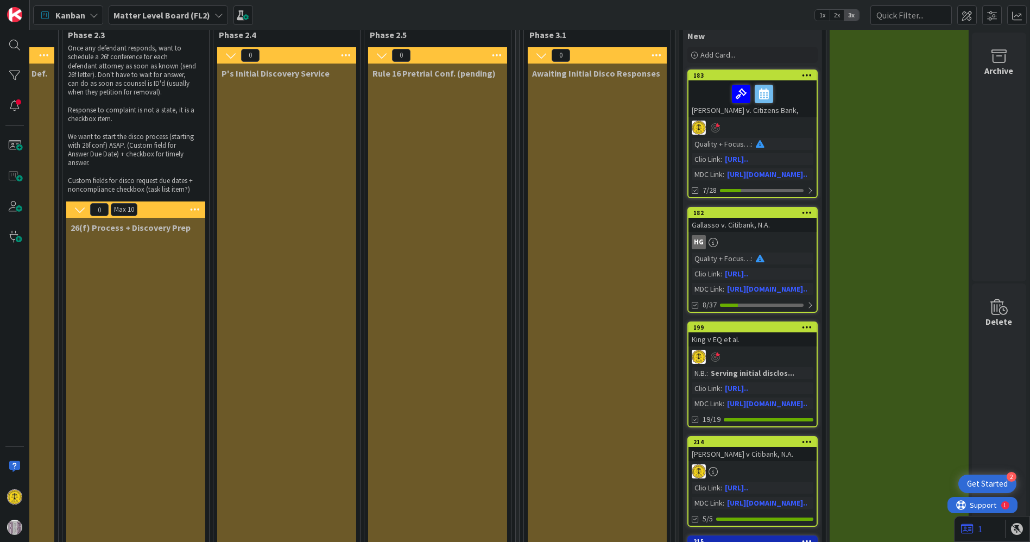
scroll to position [0, 878]
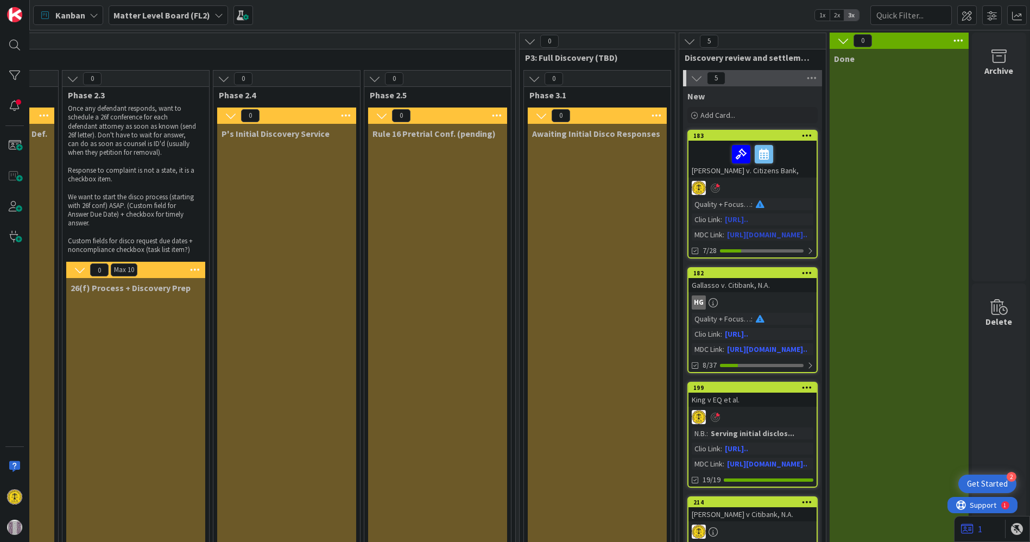
click at [771, 173] on div "[PERSON_NAME] v. Citizens Bank," at bounding box center [752, 159] width 128 height 37
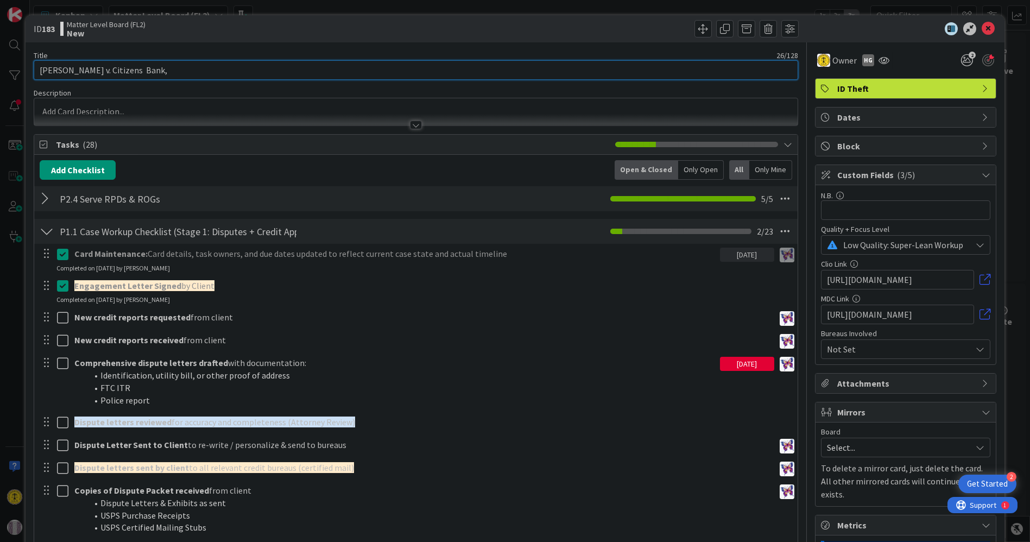
click at [140, 75] on input "[PERSON_NAME] v. Citizens Bank," at bounding box center [416, 70] width 764 height 20
type input "[PERSON_NAME] v. Citizens Bank"
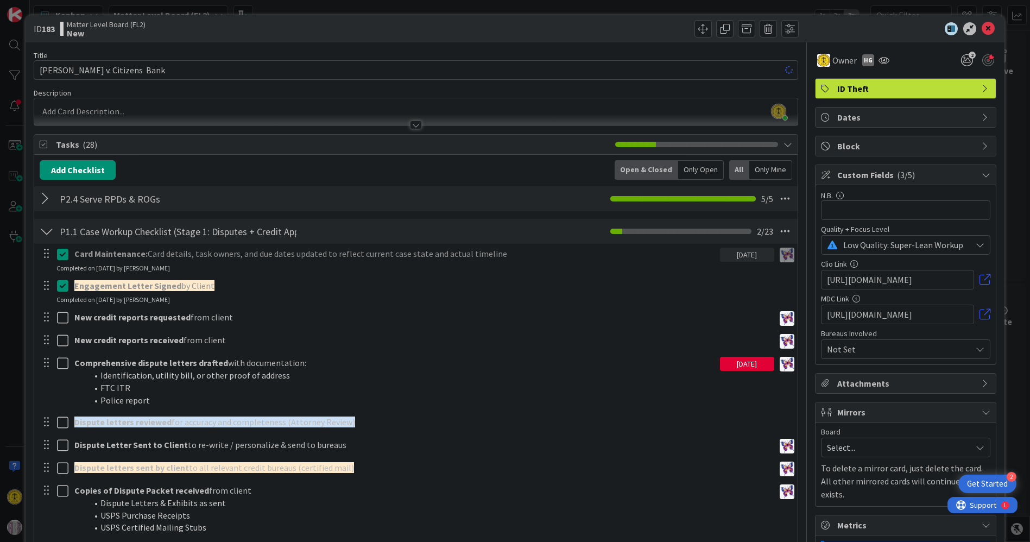
click at [242, 150] on div "Tasks ( 28 )" at bounding box center [415, 145] width 763 height 20
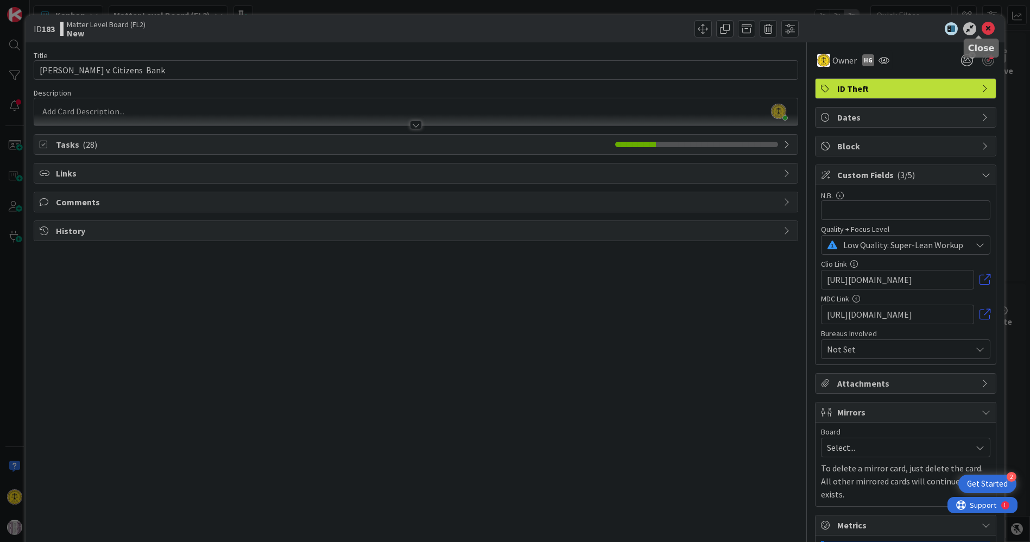
click at [985, 28] on icon at bounding box center [987, 28] width 13 height 13
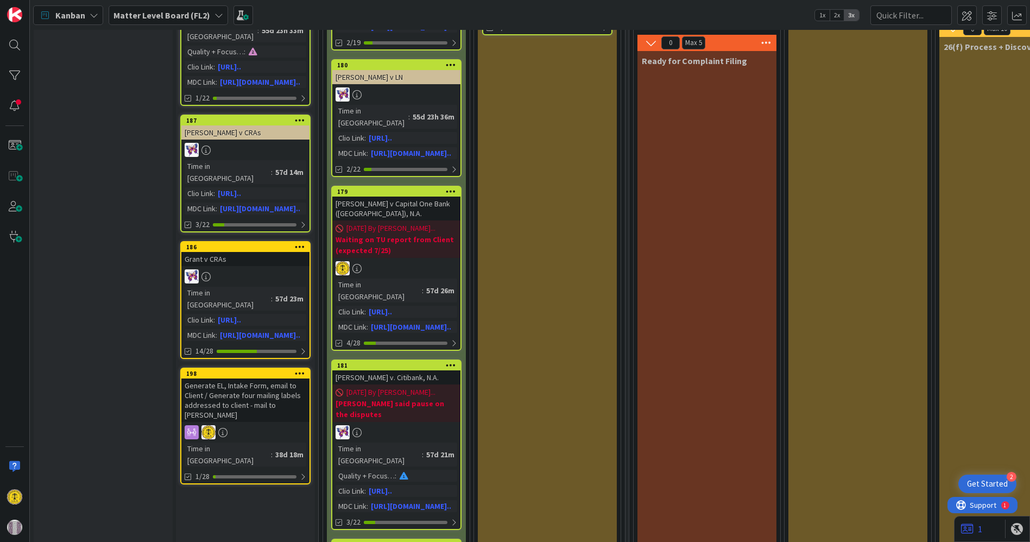
scroll to position [181, 0]
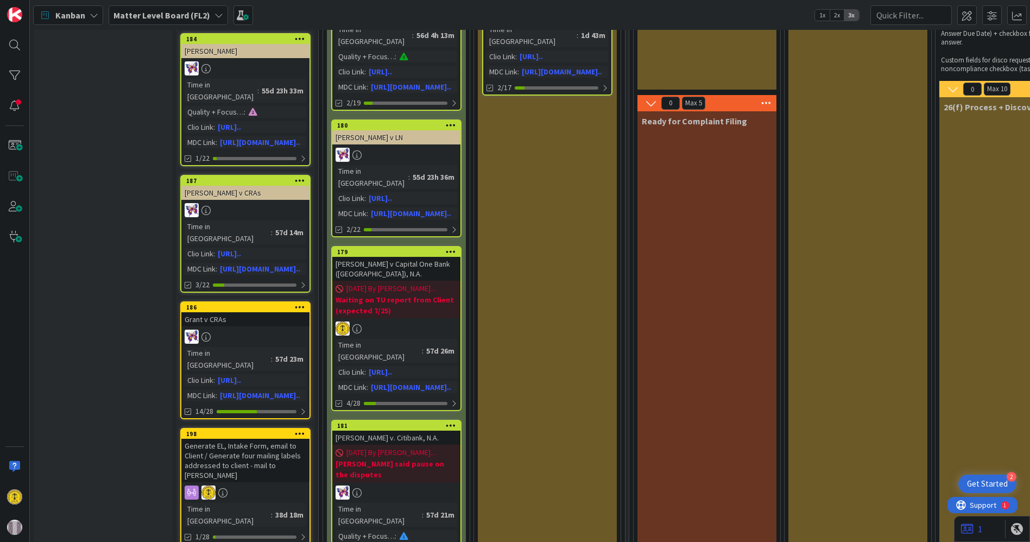
click at [982, 477] on div "2 Get Started" at bounding box center [987, 483] width 58 height 18
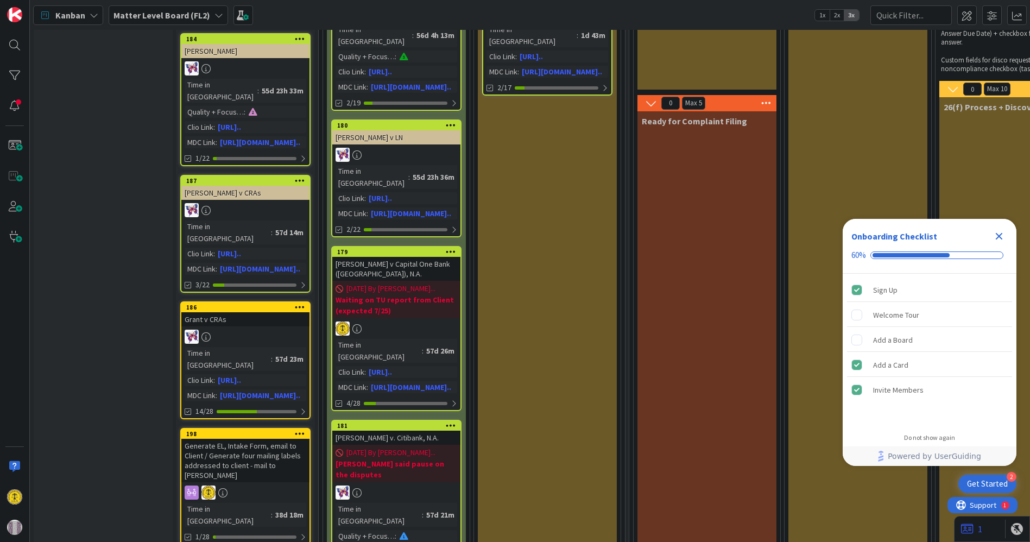
scroll to position [0, 0]
click at [1003, 238] on icon "Close Checklist" at bounding box center [998, 236] width 13 height 13
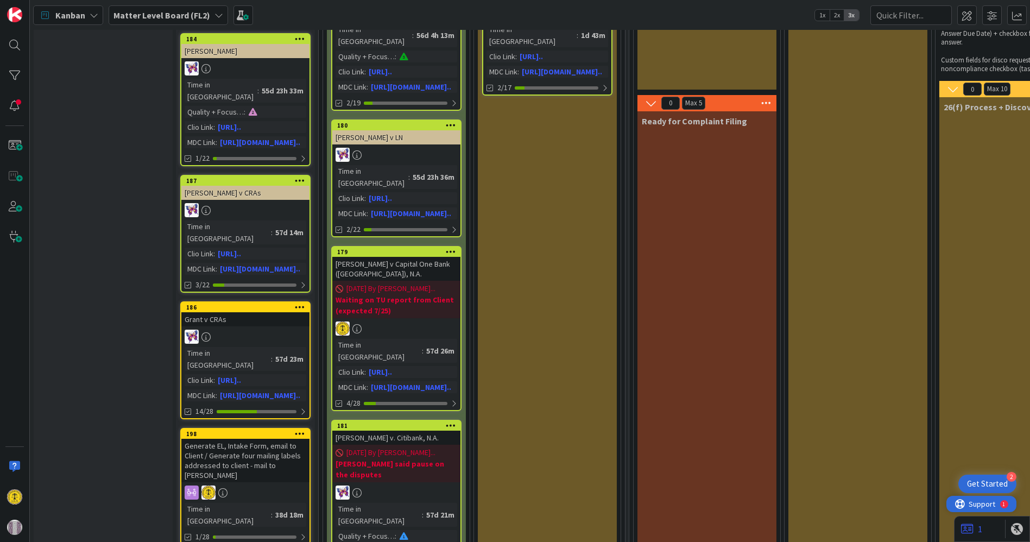
click at [984, 503] on span "Support" at bounding box center [981, 503] width 27 height 13
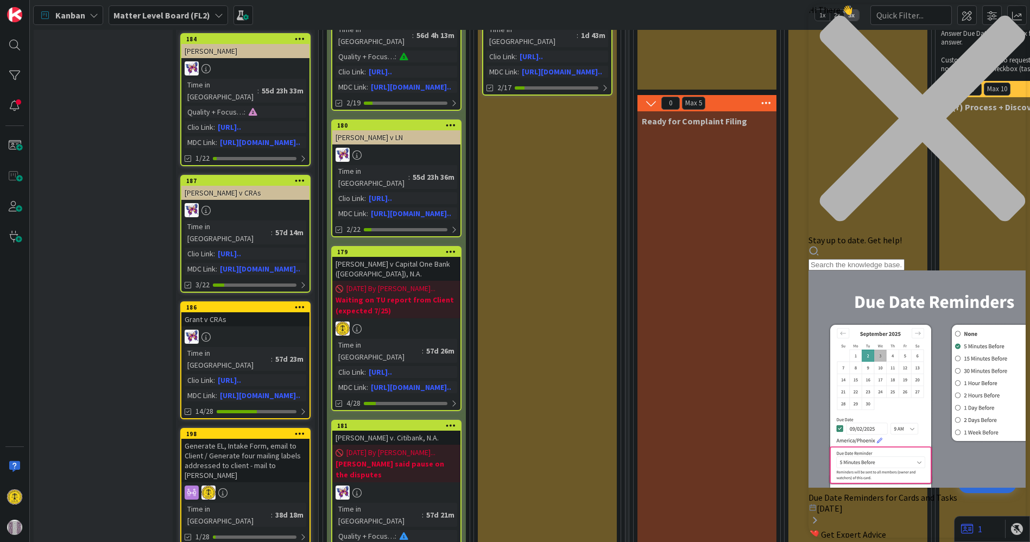
click at [1006, 21] on icon "close resource center" at bounding box center [921, 118] width 205 height 205
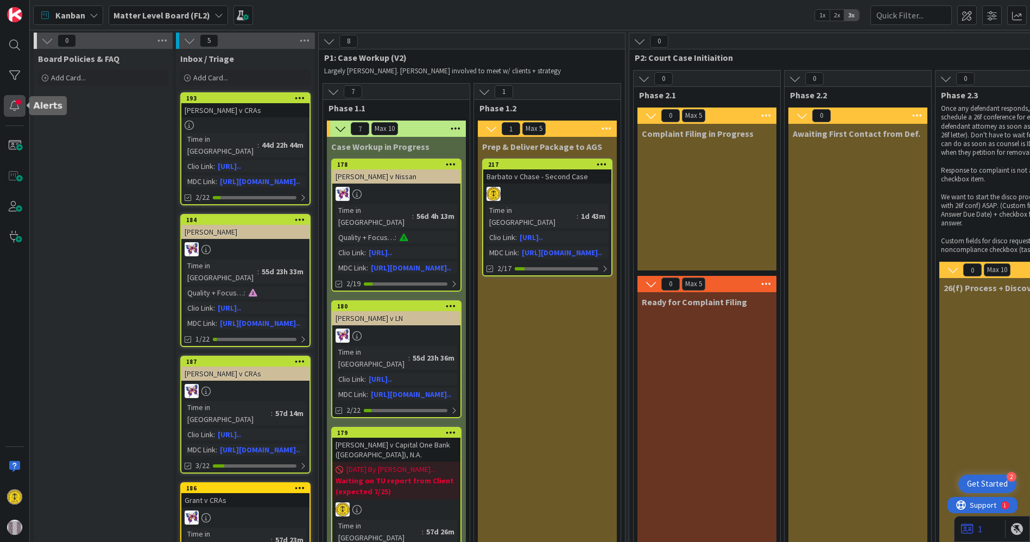
click at [18, 106] on div at bounding box center [15, 106] width 22 height 22
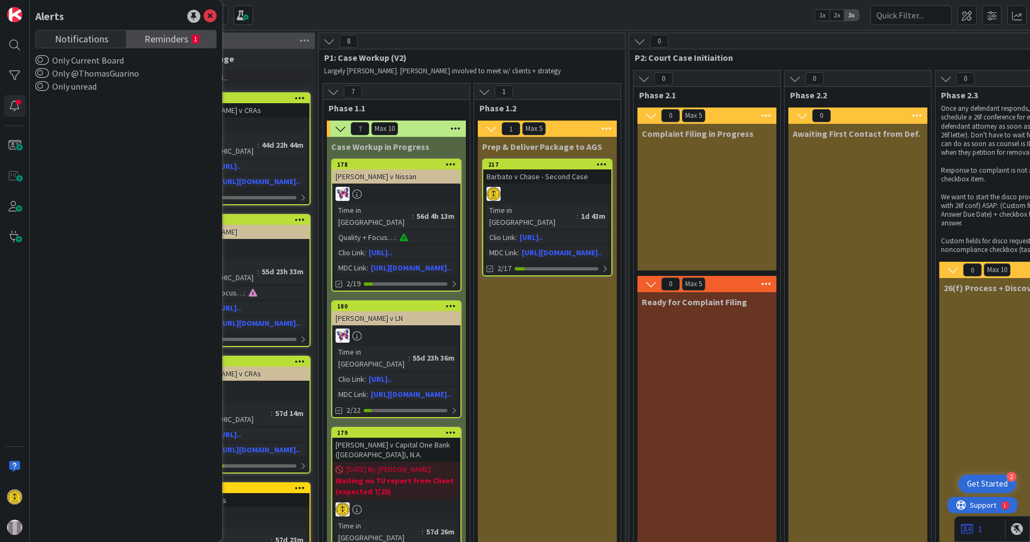
click at [178, 38] on span "Reminders" at bounding box center [166, 37] width 44 height 15
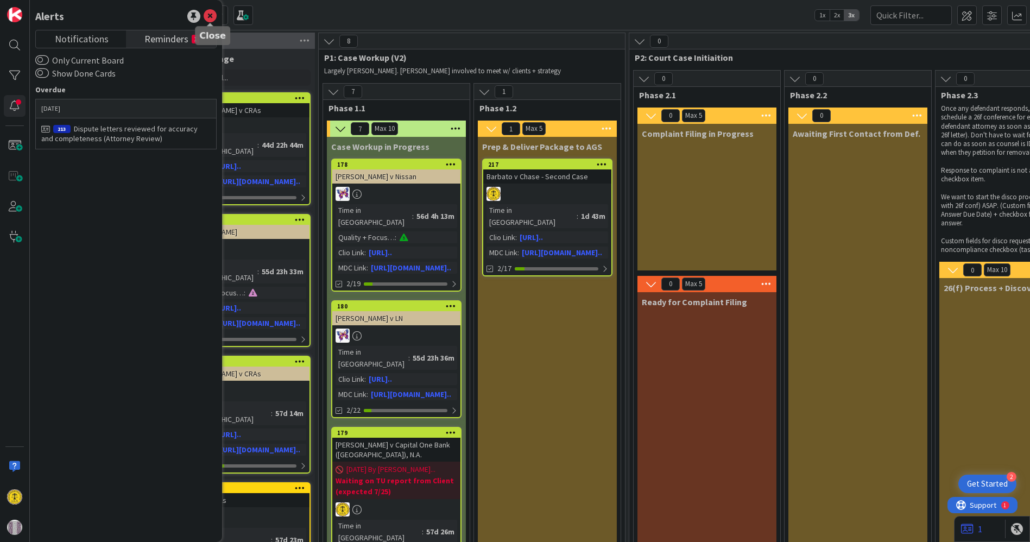
click at [210, 12] on icon at bounding box center [210, 16] width 13 height 13
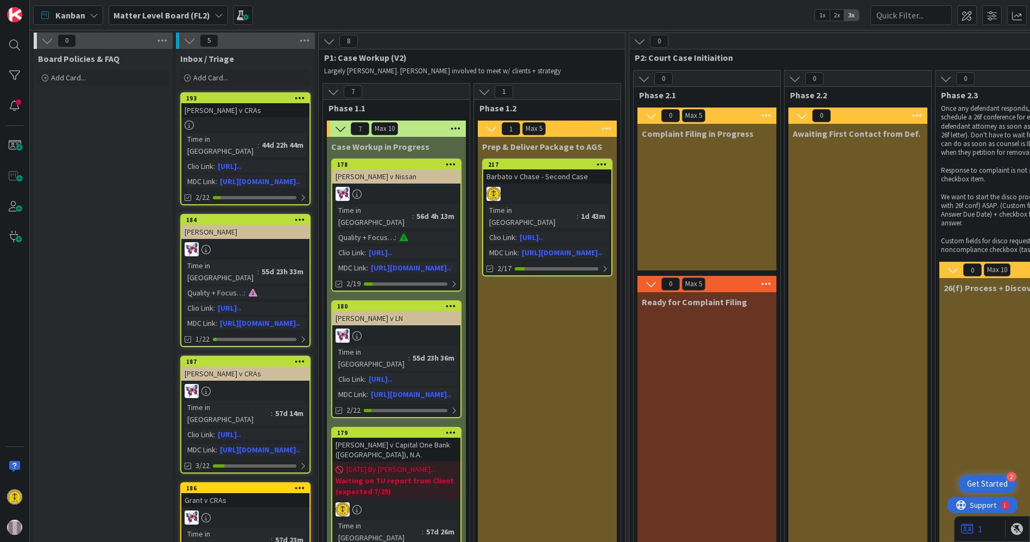
click at [86, 17] on div "Kanban" at bounding box center [68, 15] width 70 height 20
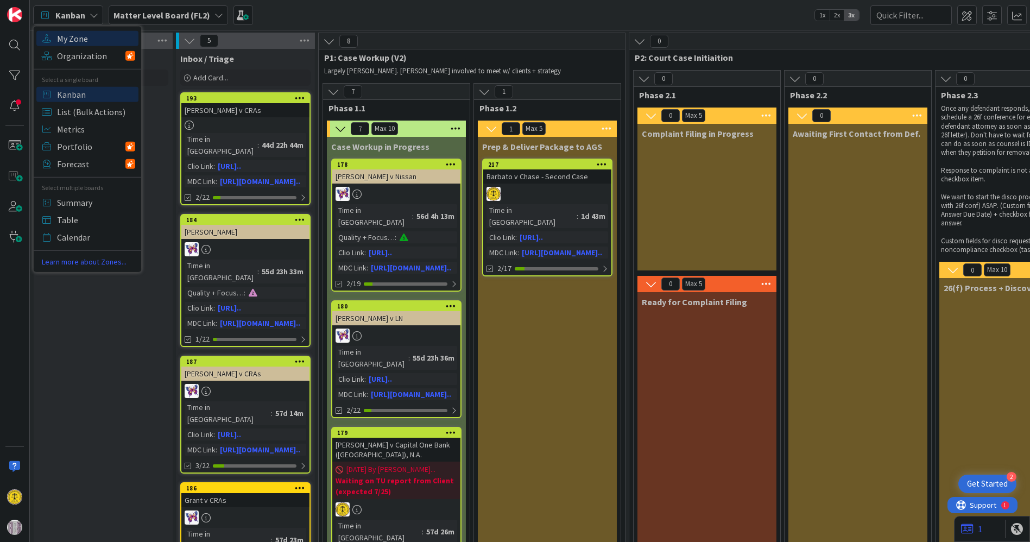
click at [79, 38] on span "My Zone" at bounding box center [96, 38] width 78 height 16
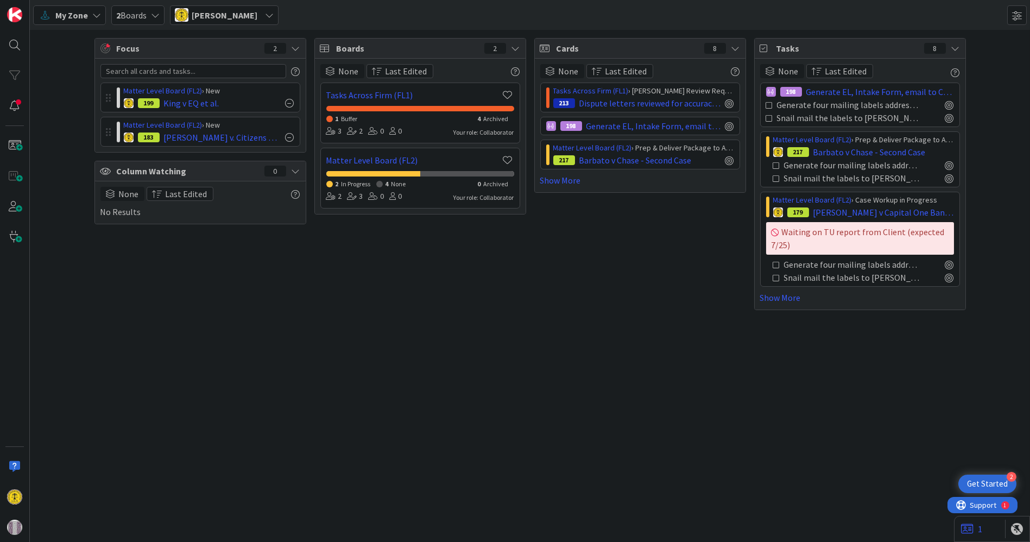
click at [141, 11] on span "2 Boards" at bounding box center [131, 15] width 30 height 13
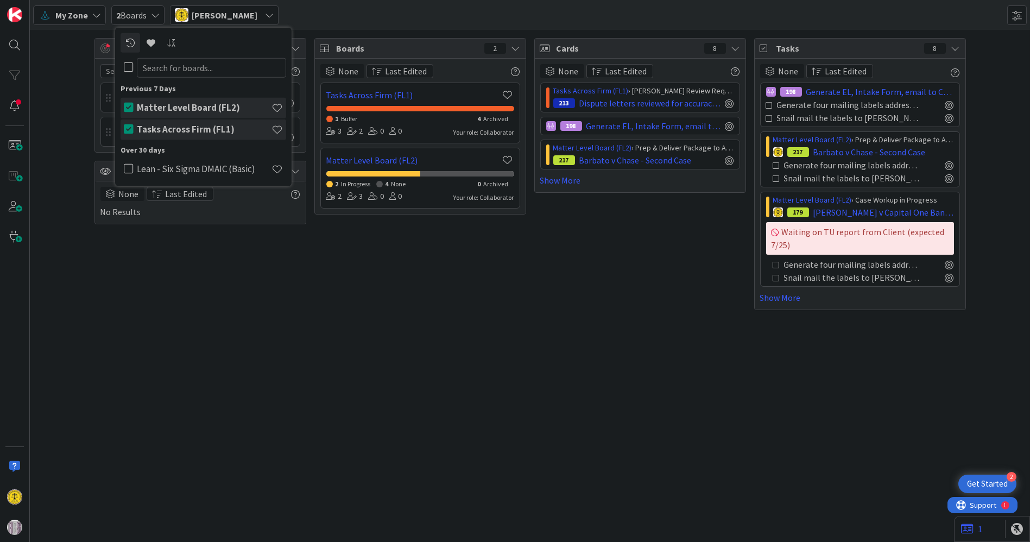
click at [166, 128] on h4 "Tasks Across Firm (FL1)" at bounding box center [204, 129] width 135 height 11
click at [443, 13] on div "My Zone 2 Boards Previous 7 Days Matter Level Board (FL2) Tasks Across Firm (FL…" at bounding box center [530, 15] width 1000 height 30
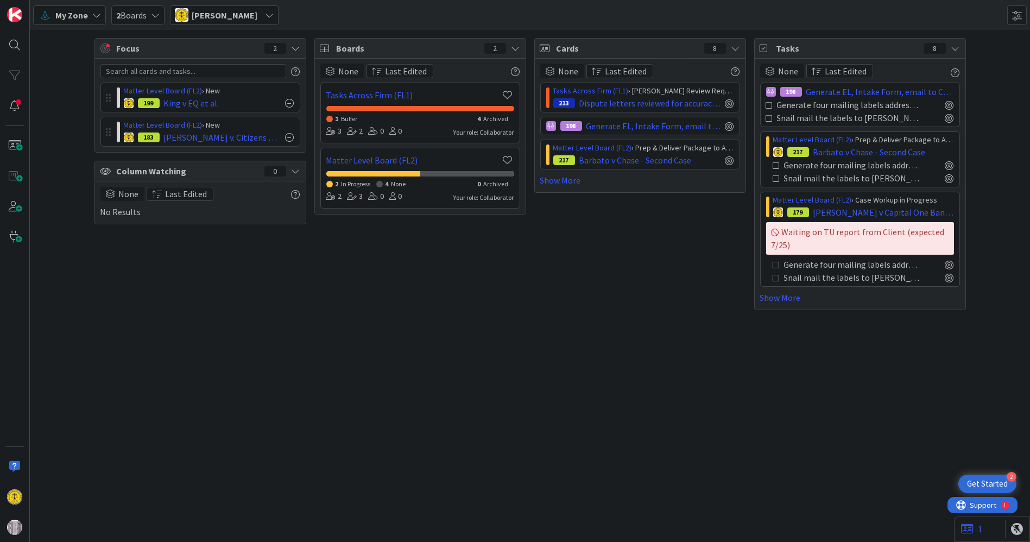
click at [68, 15] on span "My Zone" at bounding box center [71, 15] width 33 height 13
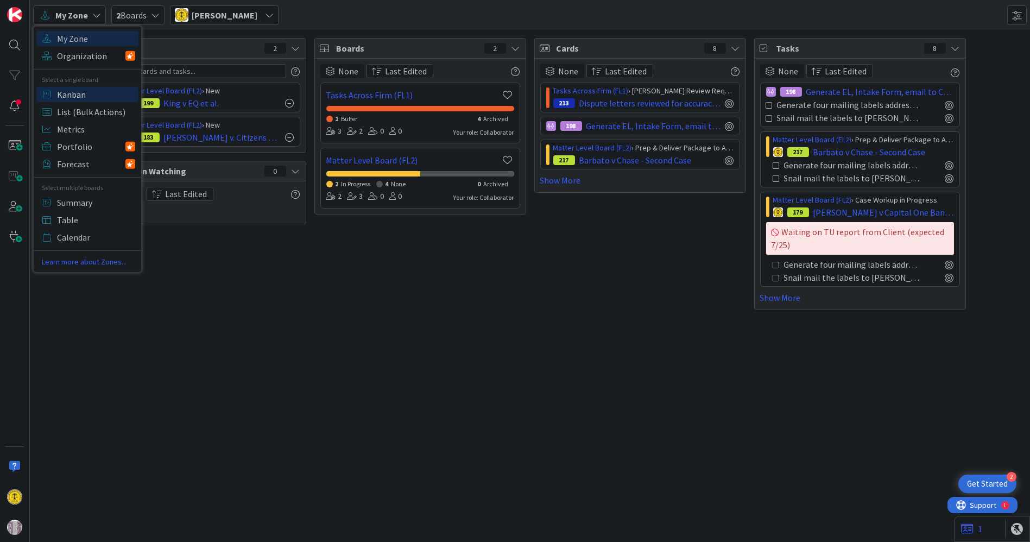
click at [75, 96] on span "Kanban" at bounding box center [96, 94] width 78 height 16
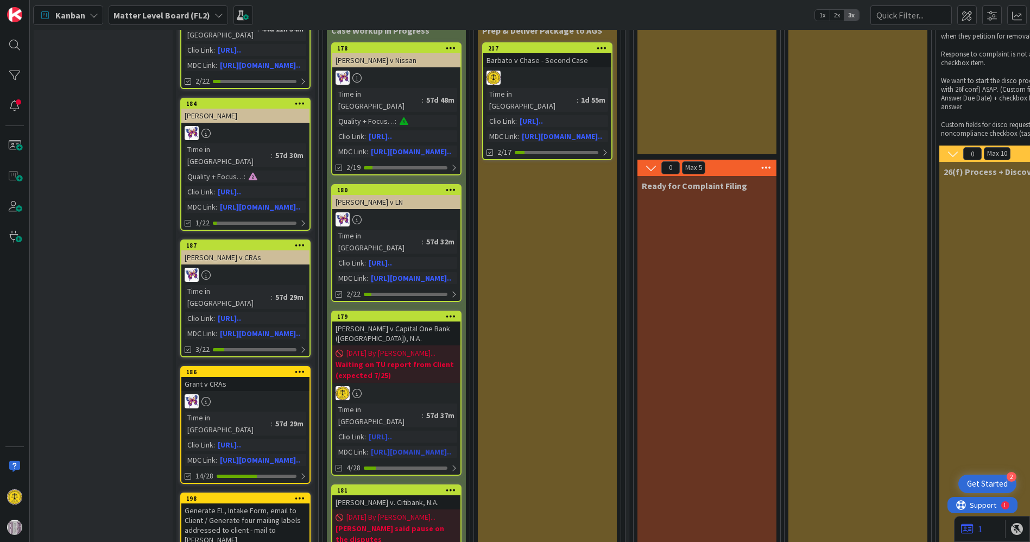
scroll to position [121, 0]
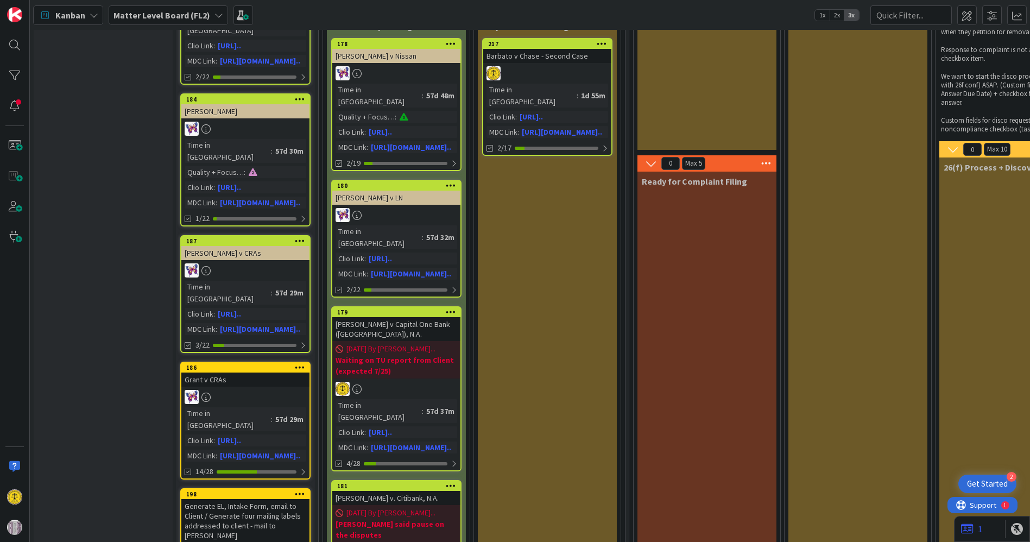
click at [1028, 6] on div "Kanban Matter Level Board (FL2) 1x 2x 3x" at bounding box center [530, 15] width 1000 height 30
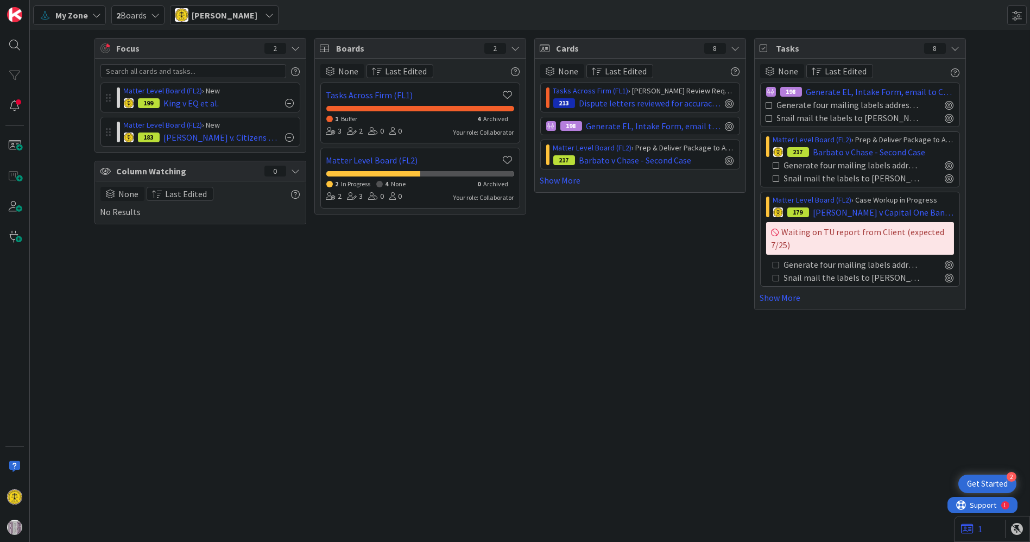
click at [144, 11] on span "2 Boards" at bounding box center [131, 15] width 30 height 13
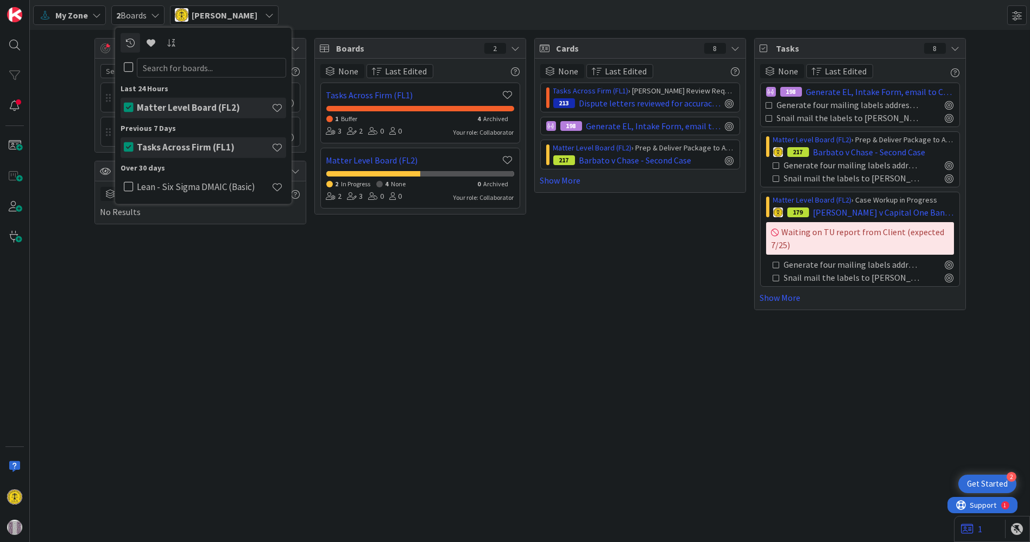
click at [144, 11] on span "2 Boards" at bounding box center [131, 15] width 30 height 13
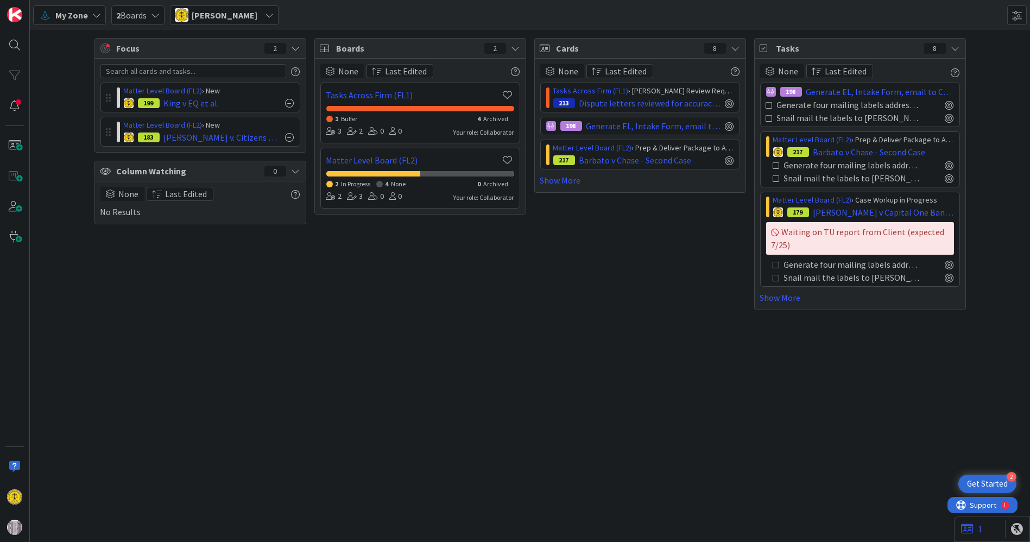
click at [265, 365] on div "Focus 2 Matter Level Board (FL2) › New 199 King v EQ et al. Matter Level Board …" at bounding box center [530, 286] width 1000 height 512
click at [75, 15] on span "My Zone" at bounding box center [71, 15] width 33 height 13
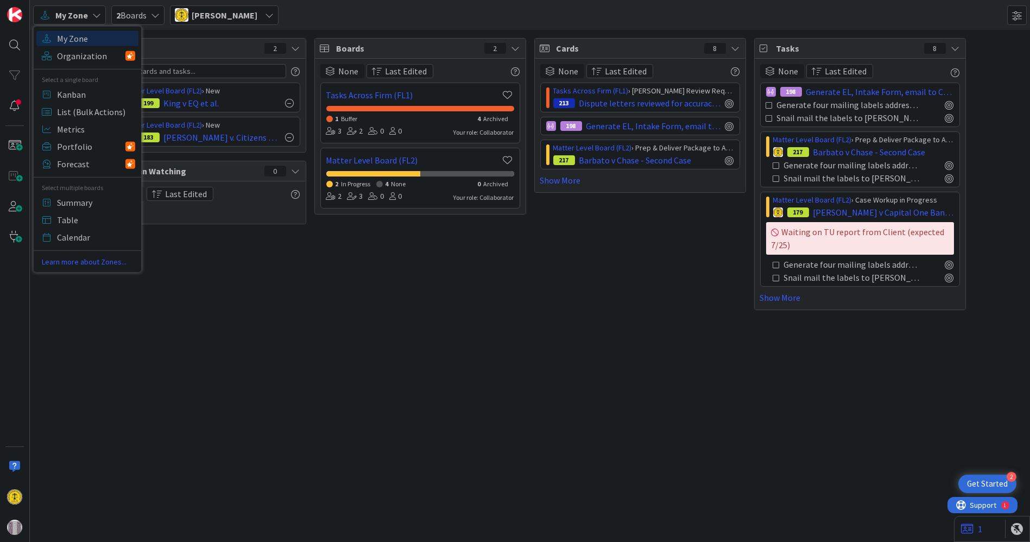
click at [72, 15] on span "My Zone" at bounding box center [71, 15] width 33 height 13
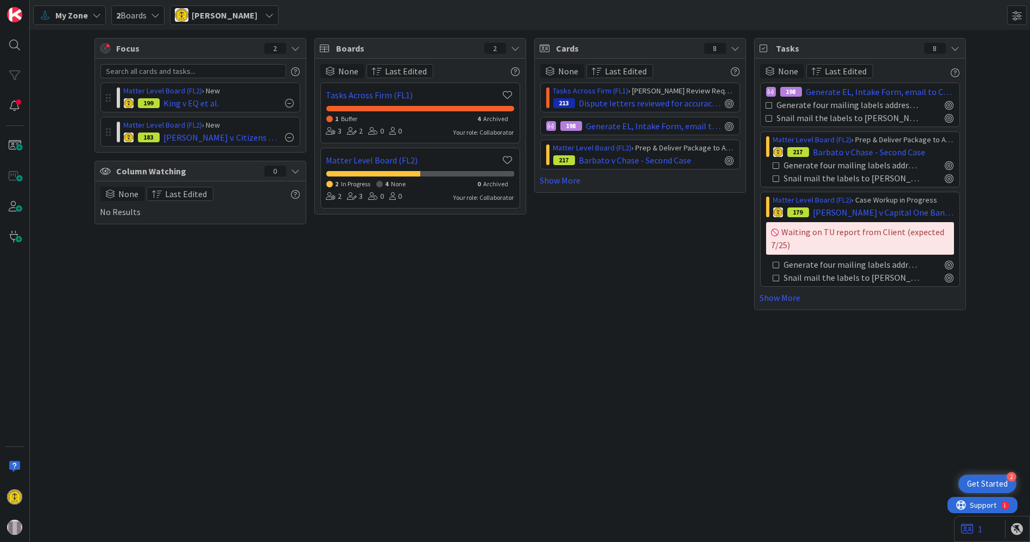
click at [561, 350] on div "Focus 2 Matter Level Board (FL2) › New 199 King v EQ et al. Matter Level Board …" at bounding box center [530, 286] width 1000 height 512
click at [66, 12] on span "My Zone" at bounding box center [71, 15] width 33 height 13
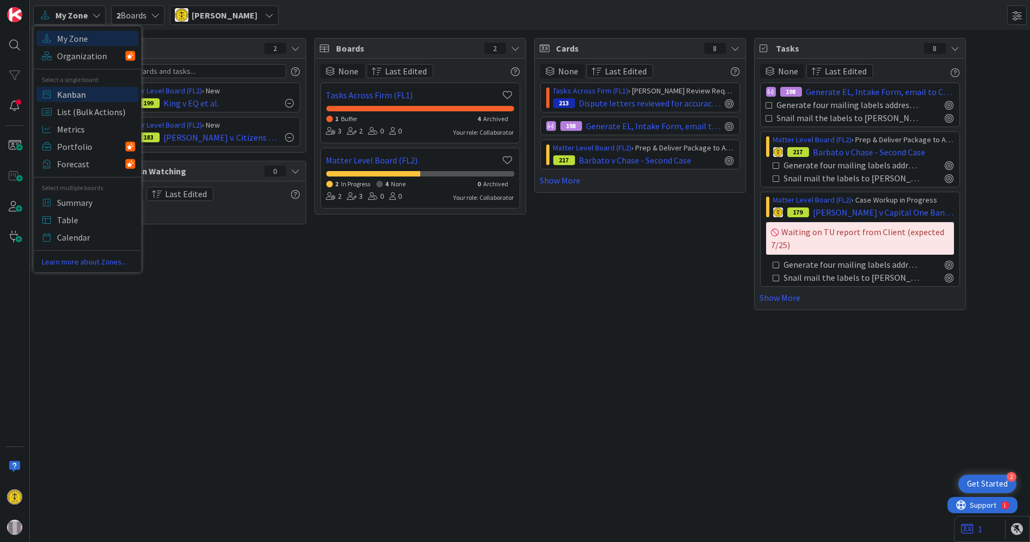
click at [76, 91] on span "Kanban" at bounding box center [96, 94] width 78 height 16
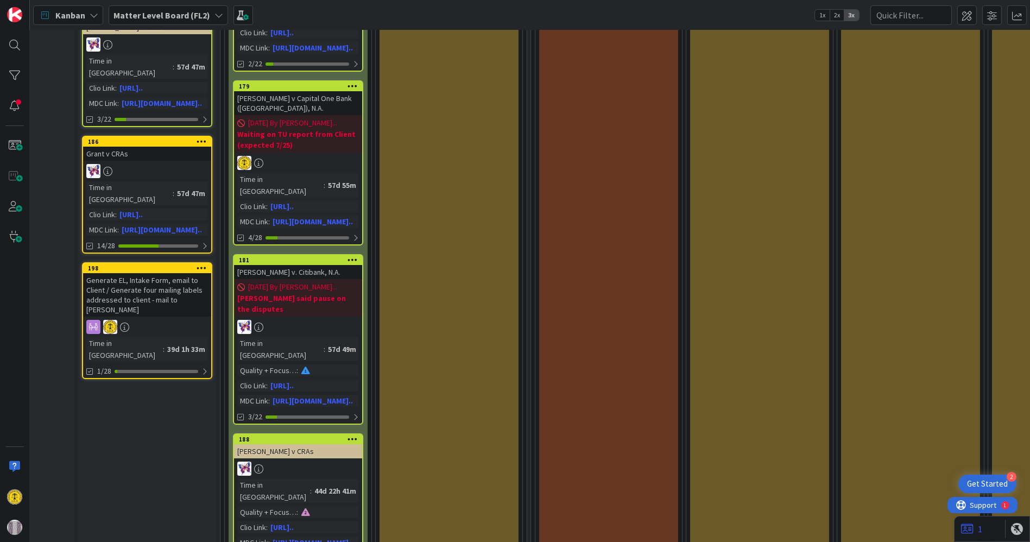
scroll to position [0, 98]
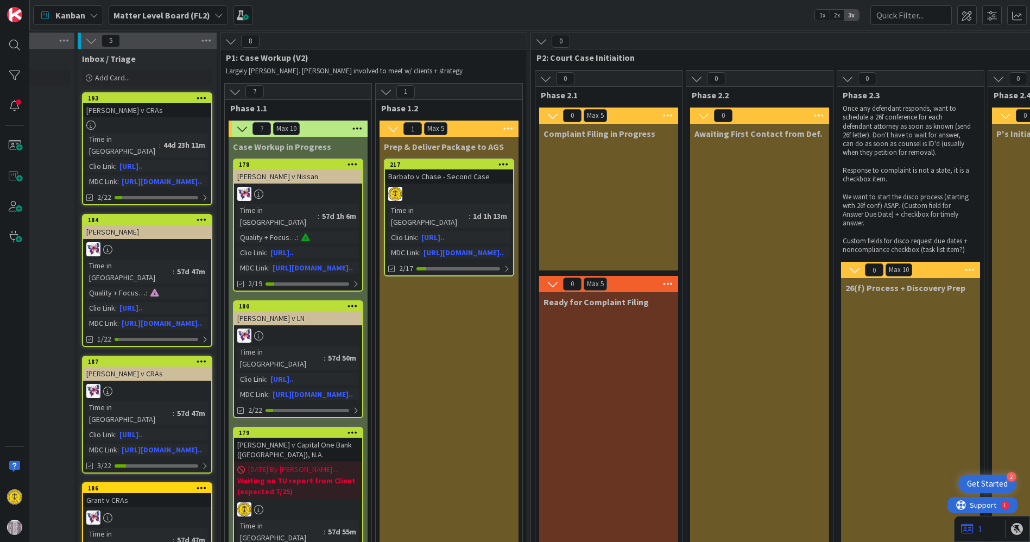
click at [170, 14] on b "Matter Level Board (FL2)" at bounding box center [161, 15] width 97 height 11
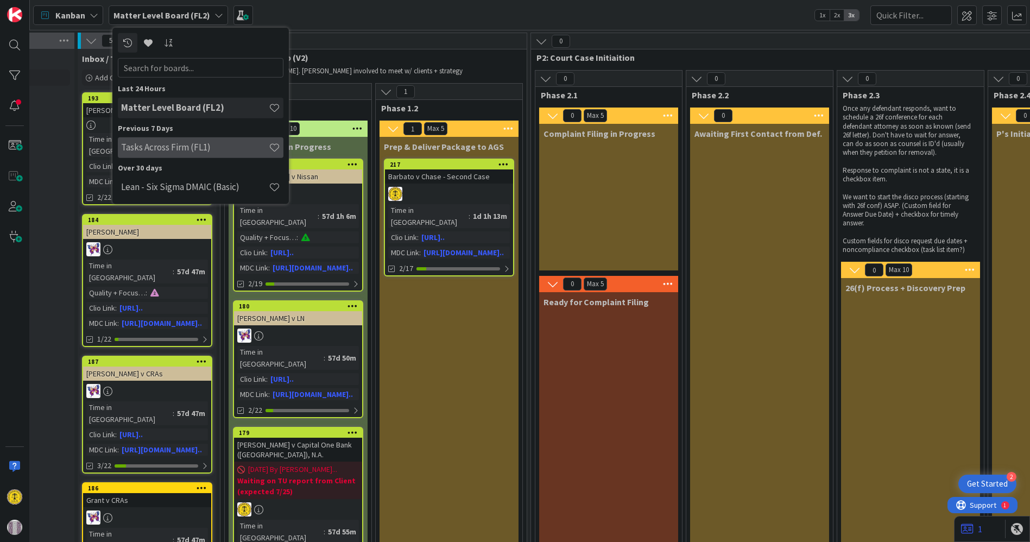
click at [160, 151] on h4 "Tasks Across Firm (FL1)" at bounding box center [195, 147] width 148 height 11
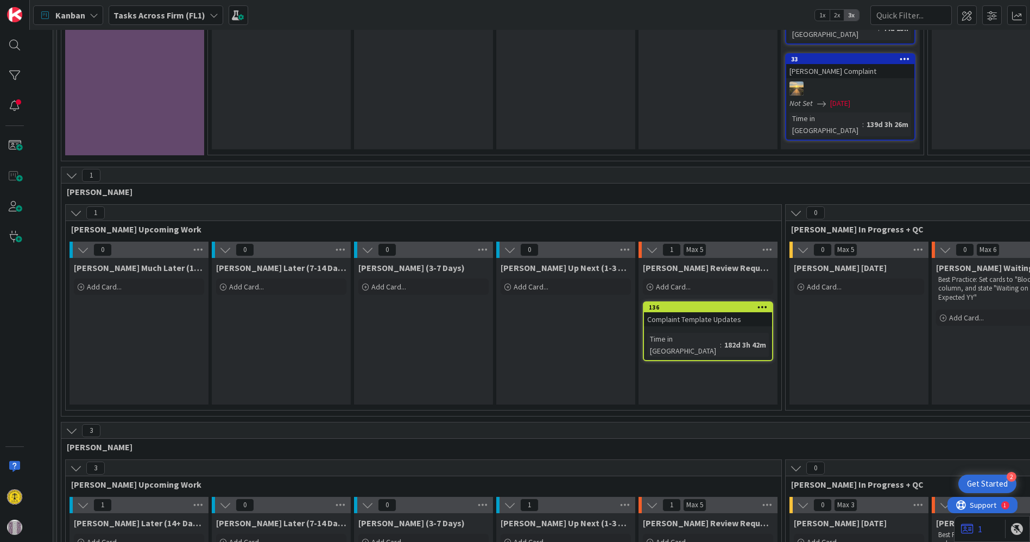
scroll to position [775, 104]
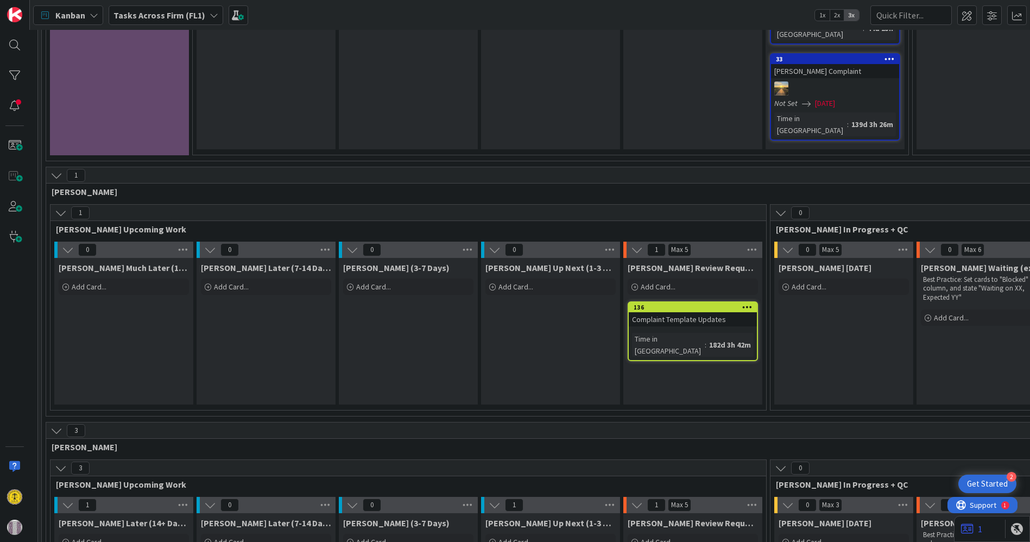
click at [166, 13] on b "Tasks Across Firm (FL1)" at bounding box center [159, 15] width 92 height 11
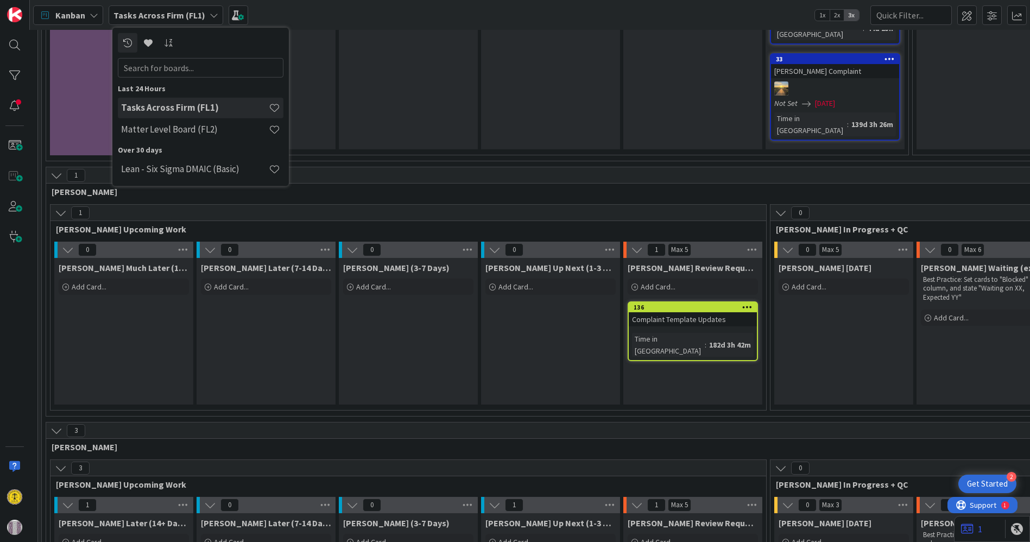
click at [166, 13] on b "Tasks Across Firm (FL1)" at bounding box center [159, 15] width 92 height 11
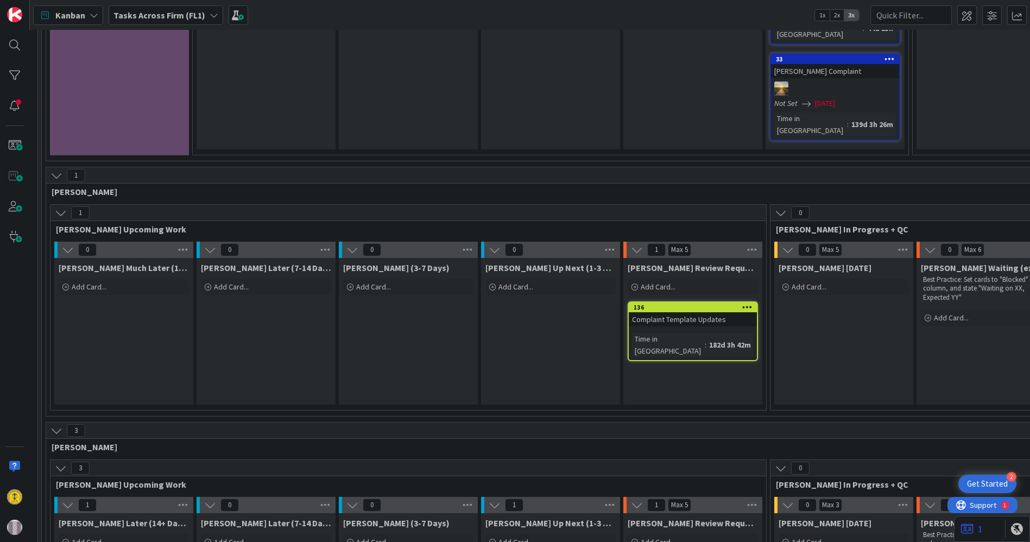
click at [91, 15] on icon at bounding box center [94, 15] width 9 height 9
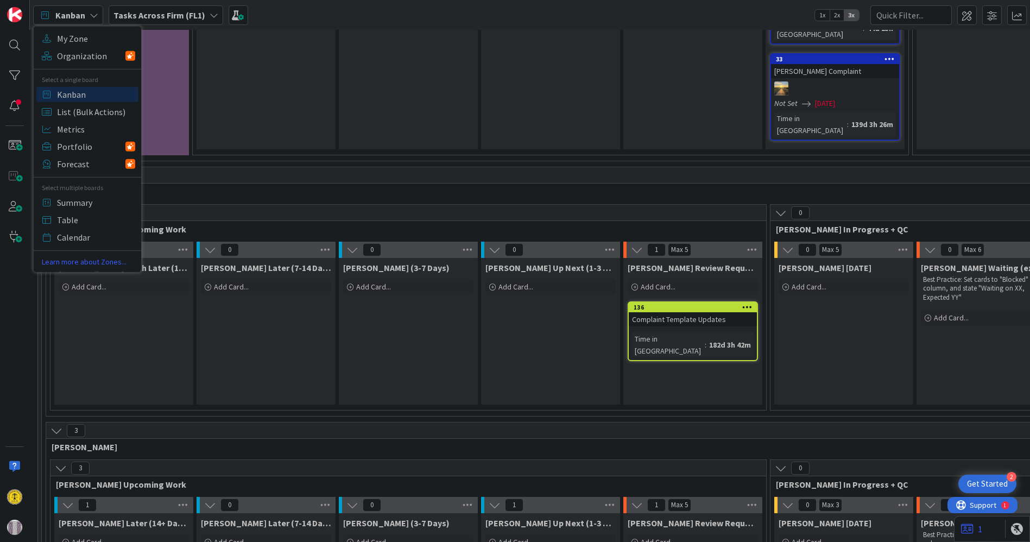
click at [91, 15] on icon at bounding box center [94, 15] width 9 height 9
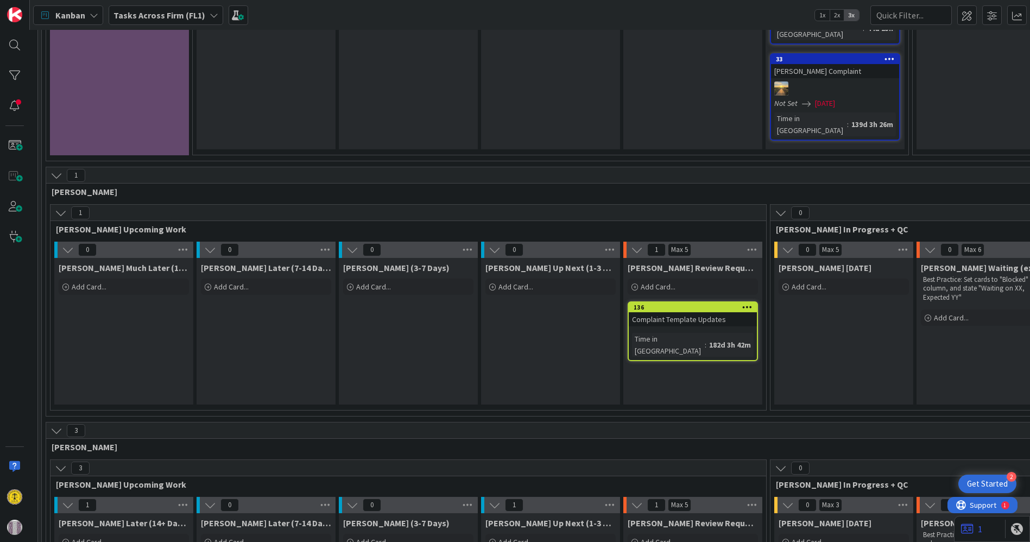
click at [186, 13] on b "Tasks Across Firm (FL1)" at bounding box center [159, 15] width 92 height 11
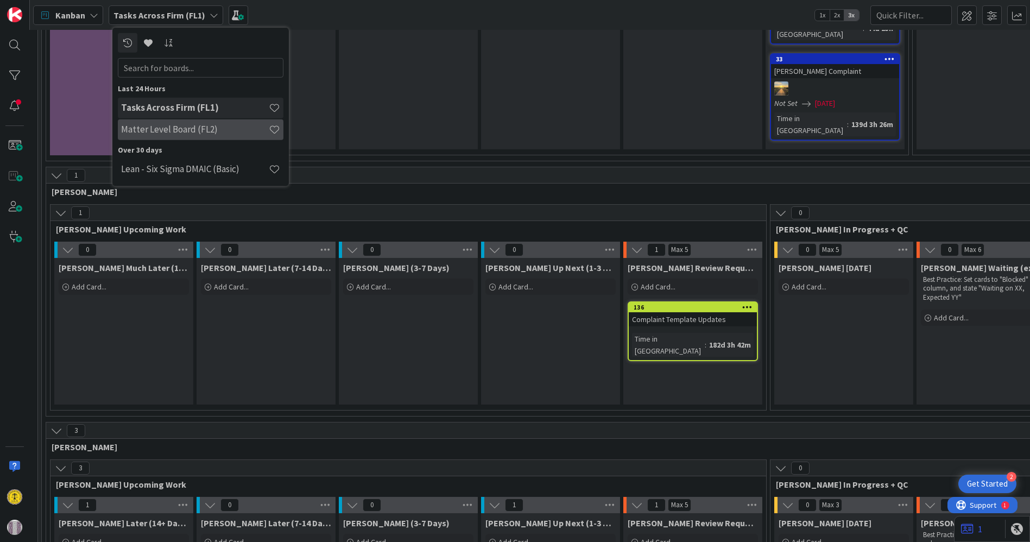
click at [172, 125] on h4 "Matter Level Board (FL2)" at bounding box center [195, 129] width 148 height 11
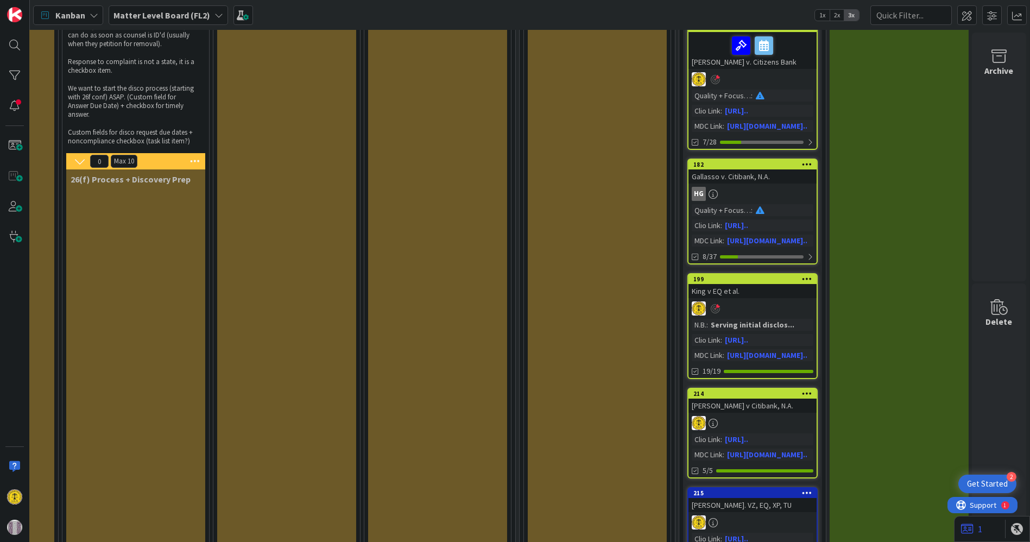
scroll to position [0, 878]
